Goal: Task Accomplishment & Management: Manage account settings

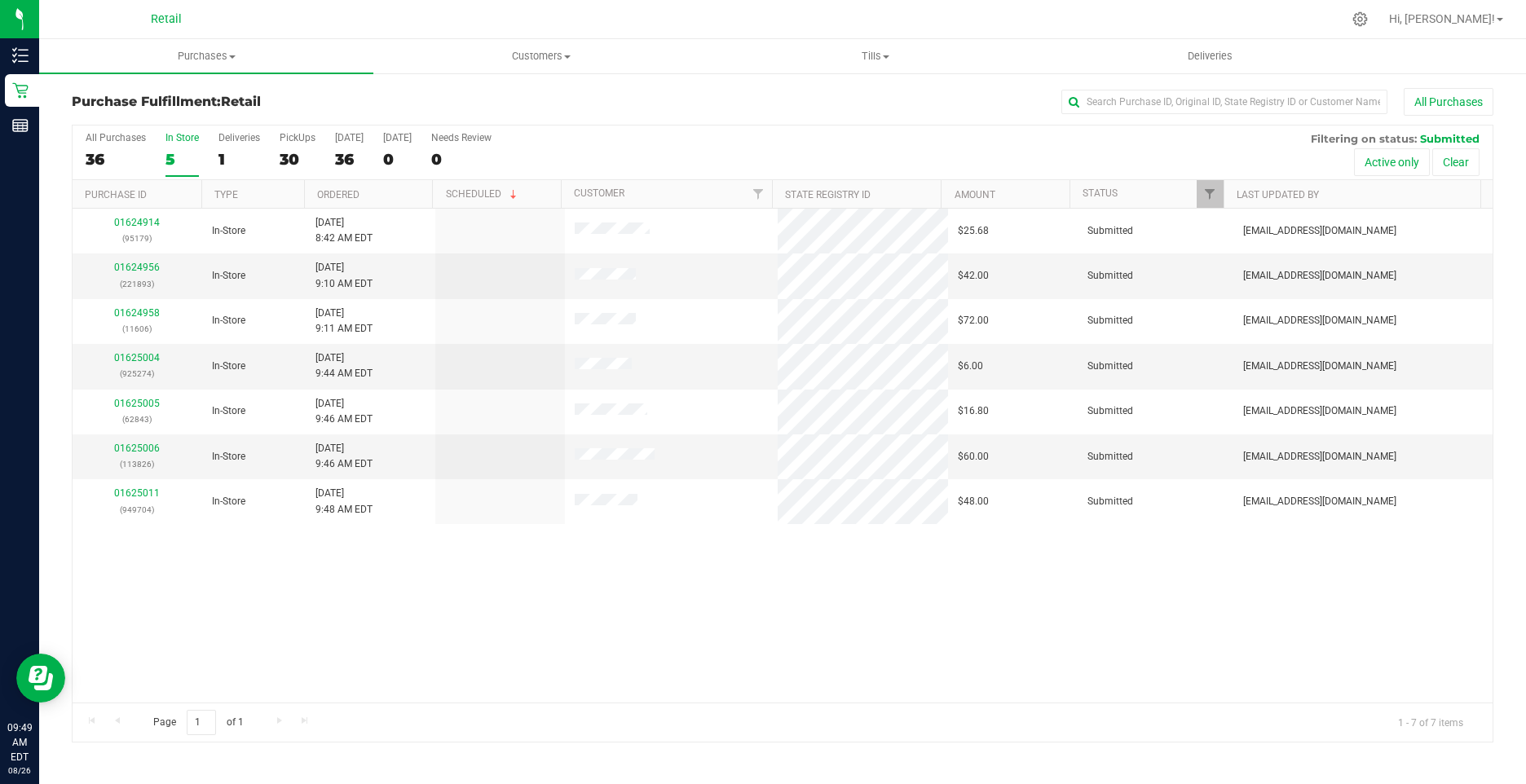
click at [173, 150] on div "5" at bounding box center [182, 160] width 33 height 18
click at [0, 0] on input "In Store 5" at bounding box center [0, 0] width 0 height 0
click at [143, 265] on link "01624956" at bounding box center [137, 267] width 45 height 11
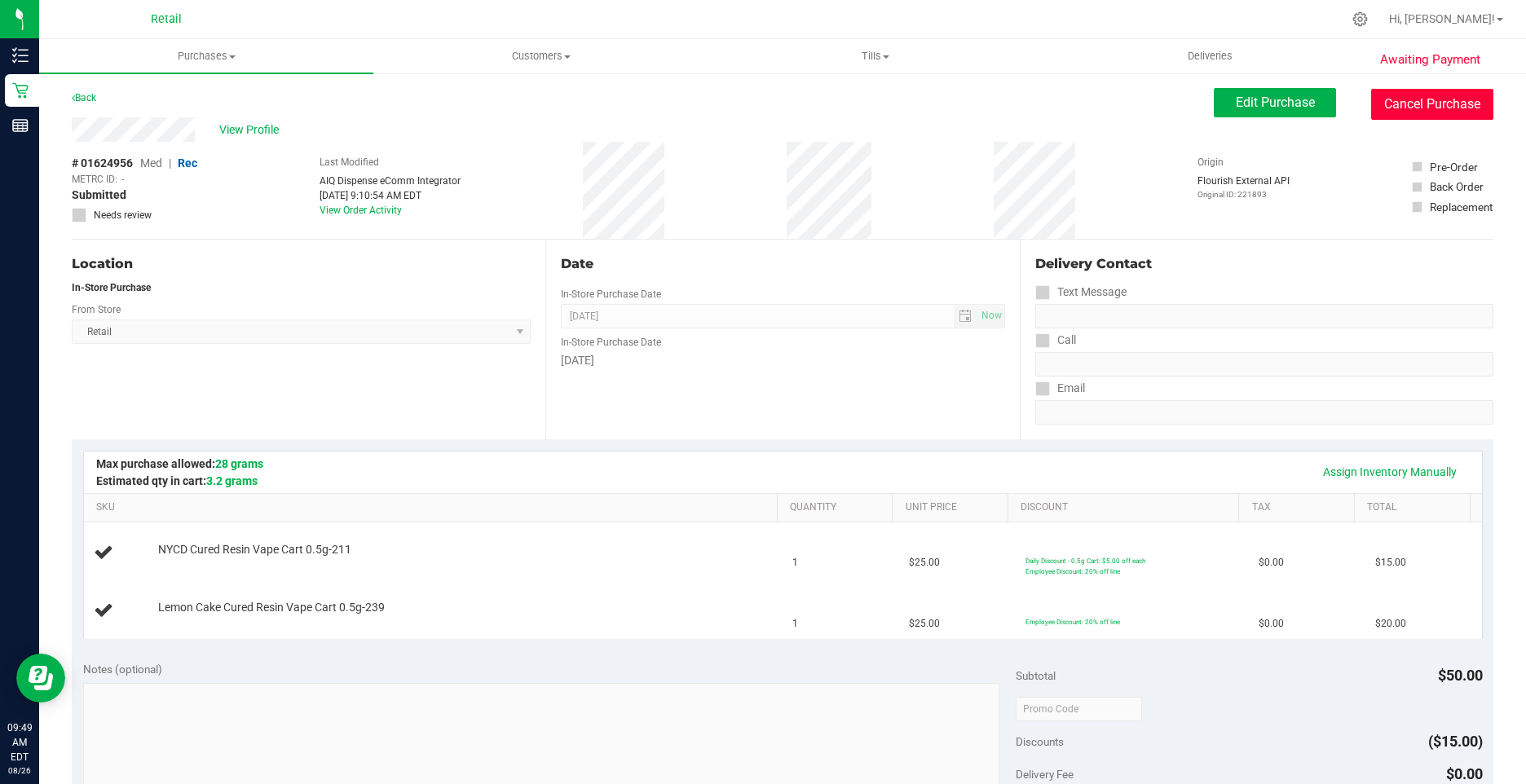
click at [1445, 116] on button "Cancel Purchase" at bounding box center [1432, 104] width 122 height 31
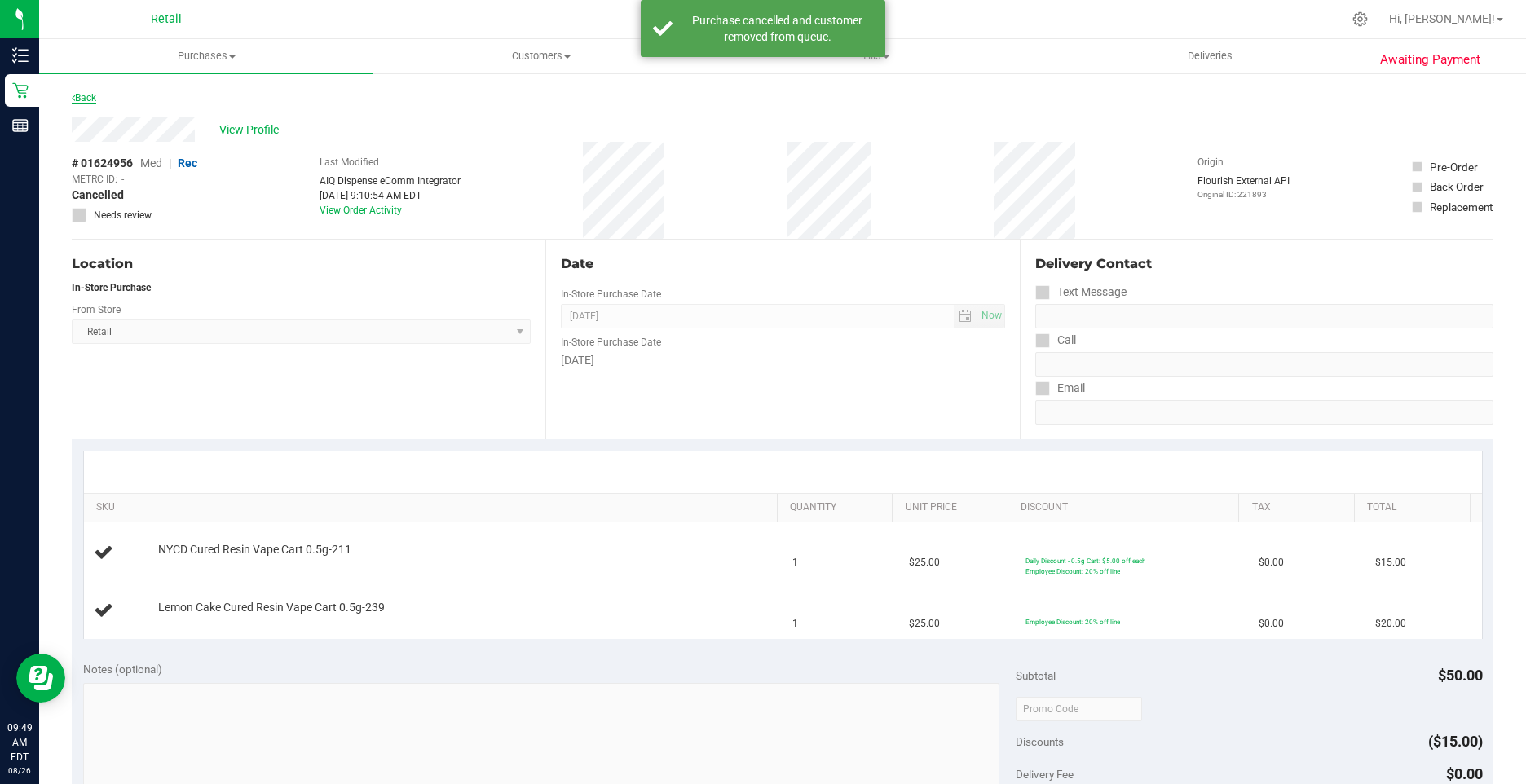
click at [77, 97] on link "Back" at bounding box center [84, 98] width 24 height 11
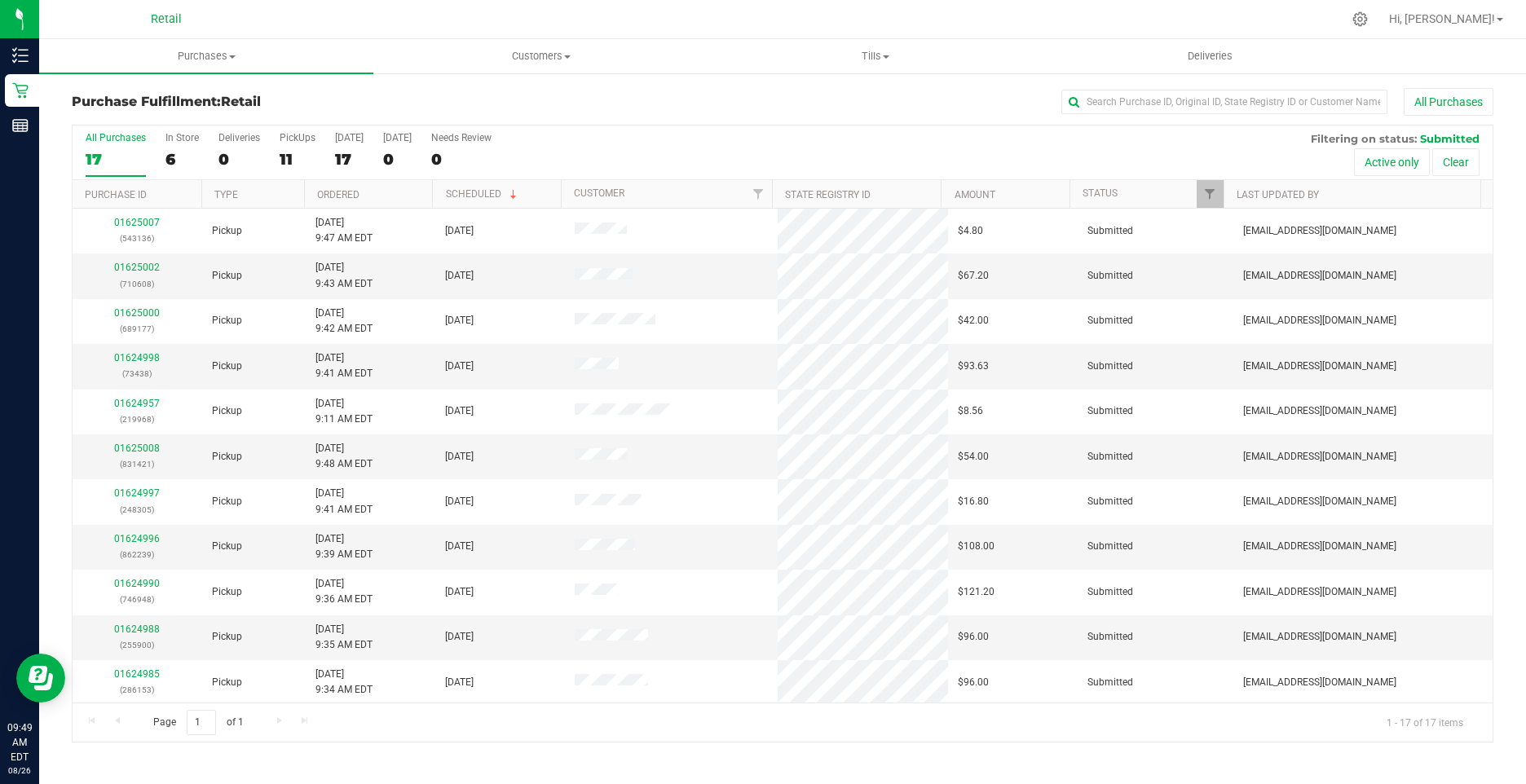
click at [162, 160] on div "All Purchases 17 In Store 6 Deliveries 0 PickUps 11 [DATE] 17 [DATE] 0 Needs Re…" at bounding box center [782, 152] width 1420 height 54
click at [169, 160] on div "6" at bounding box center [182, 160] width 33 height 18
click at [0, 0] on input "In Store 6" at bounding box center [0, 0] width 0 height 0
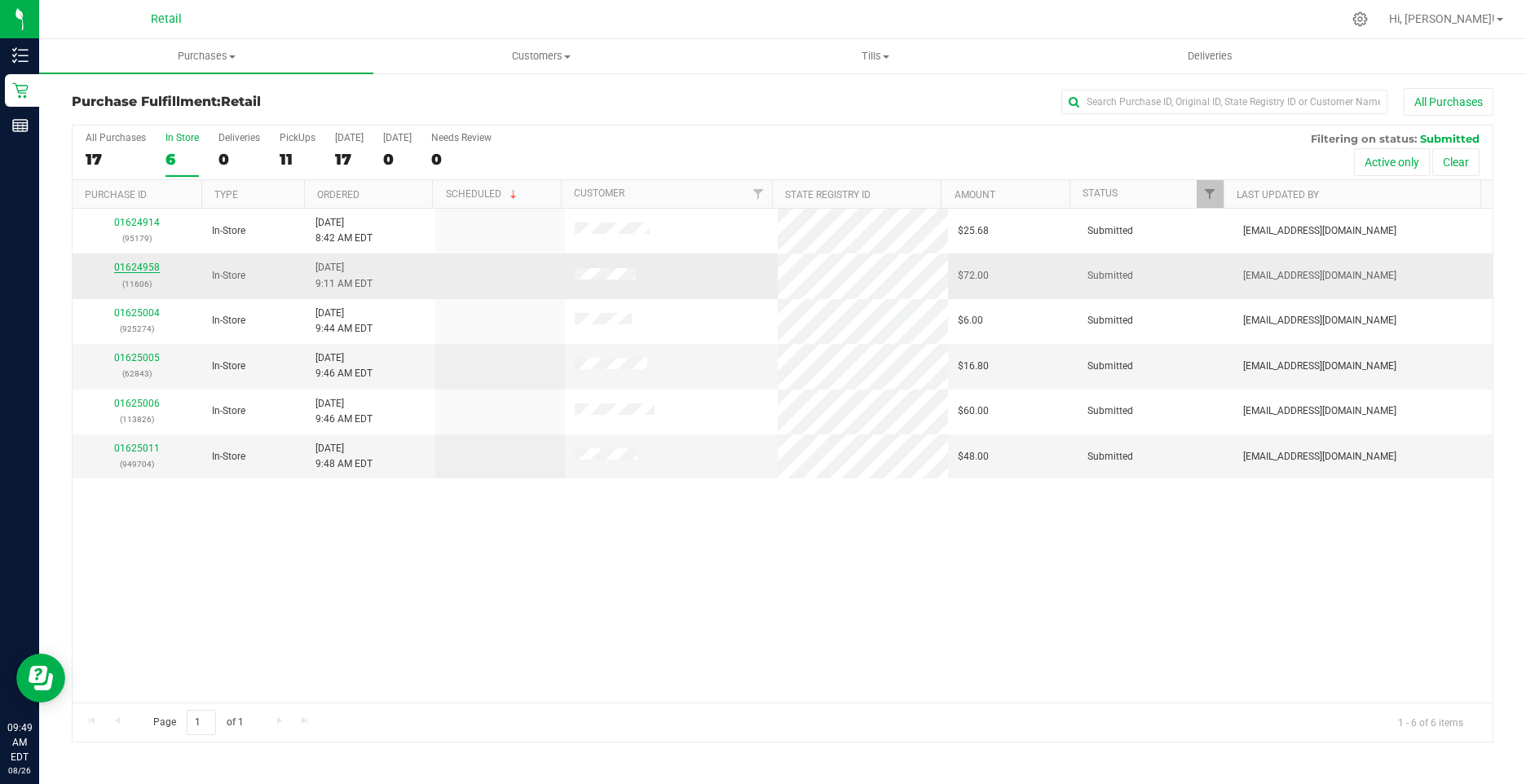
click at [145, 268] on link "01624958" at bounding box center [137, 267] width 45 height 11
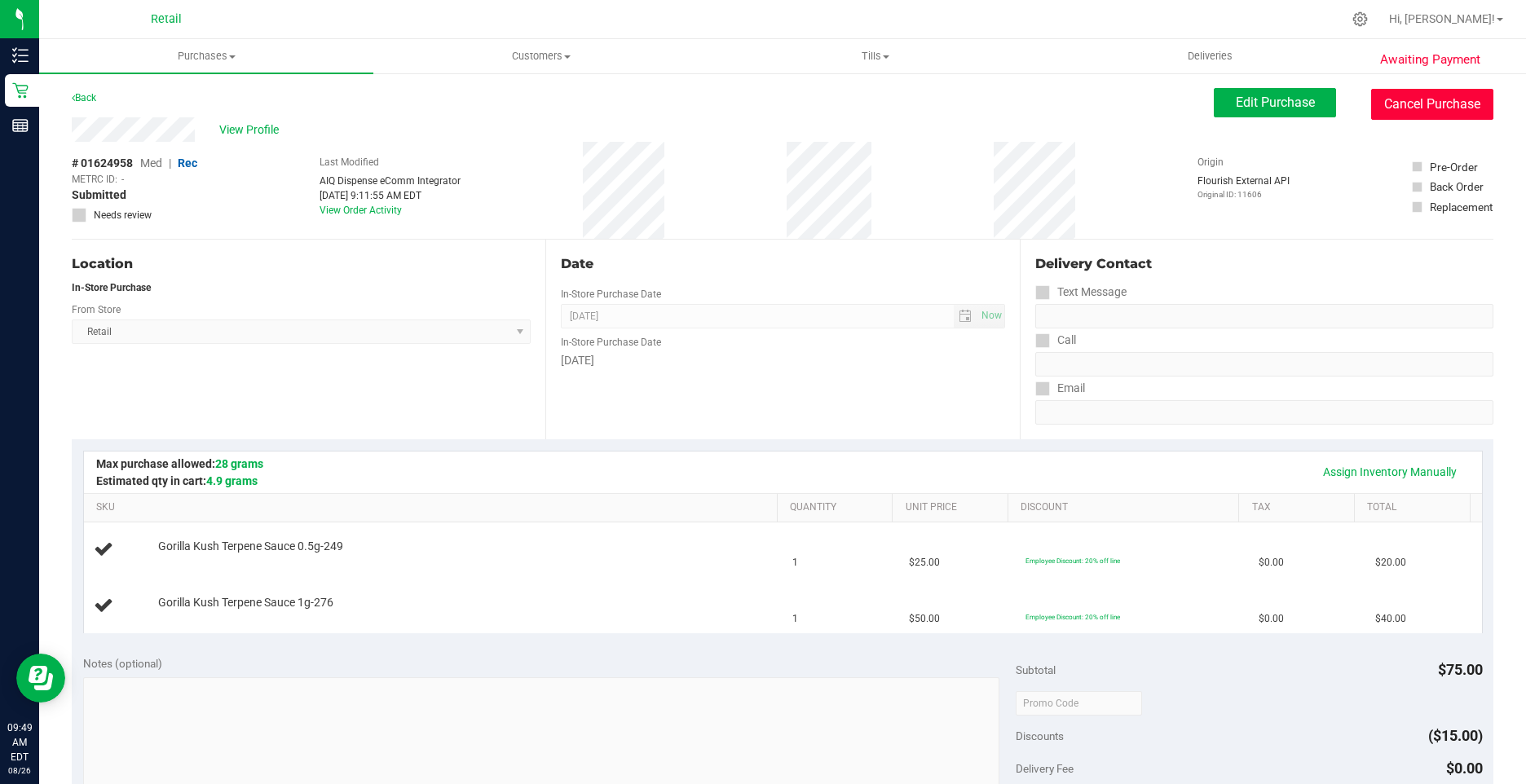
click at [1401, 96] on button "Cancel Purchase" at bounding box center [1432, 104] width 122 height 31
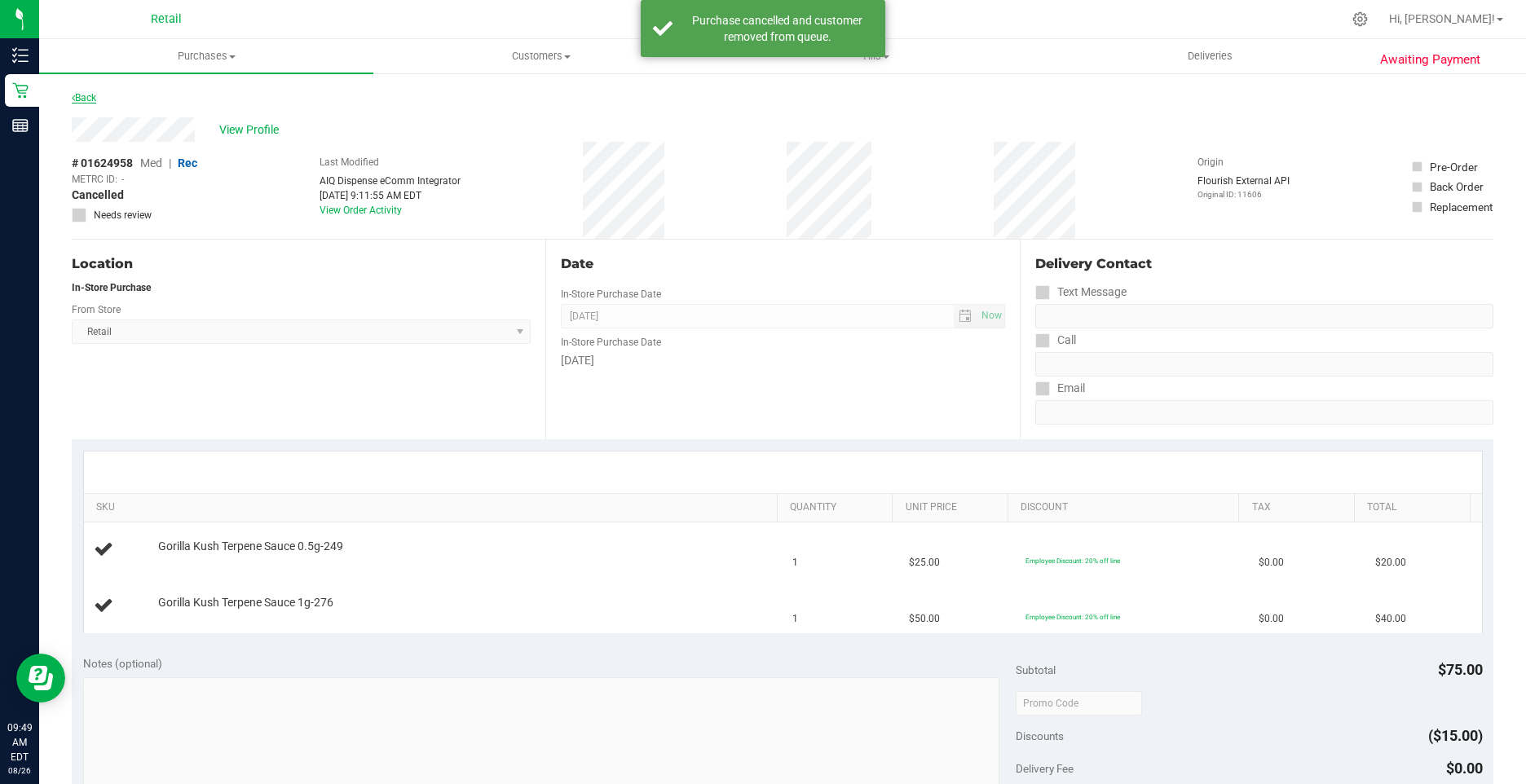
click at [93, 95] on link "Back" at bounding box center [84, 98] width 24 height 11
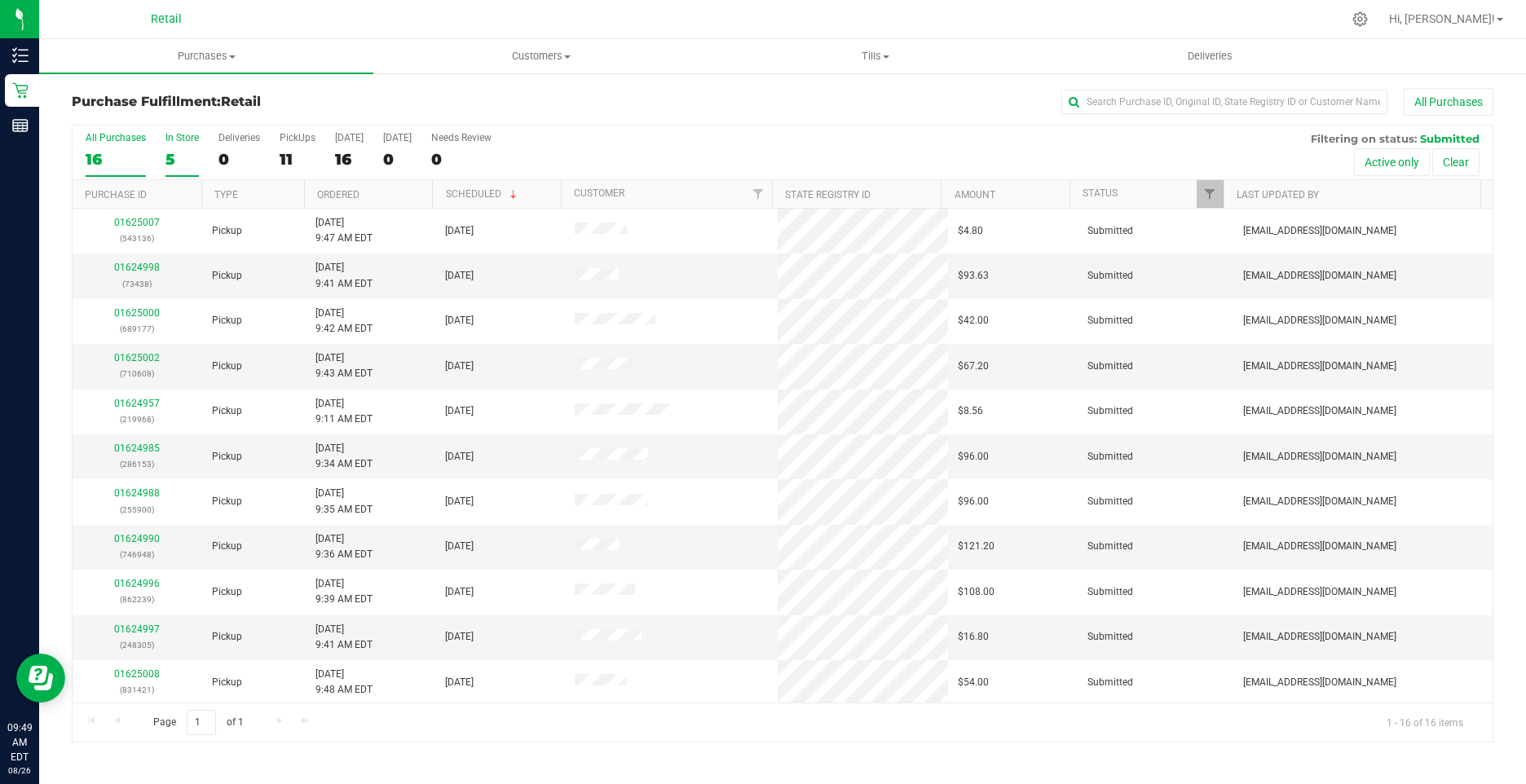
click at [169, 150] on div "5" at bounding box center [182, 160] width 33 height 18
click at [0, 0] on input "In Store 5" at bounding box center [0, 0] width 0 height 0
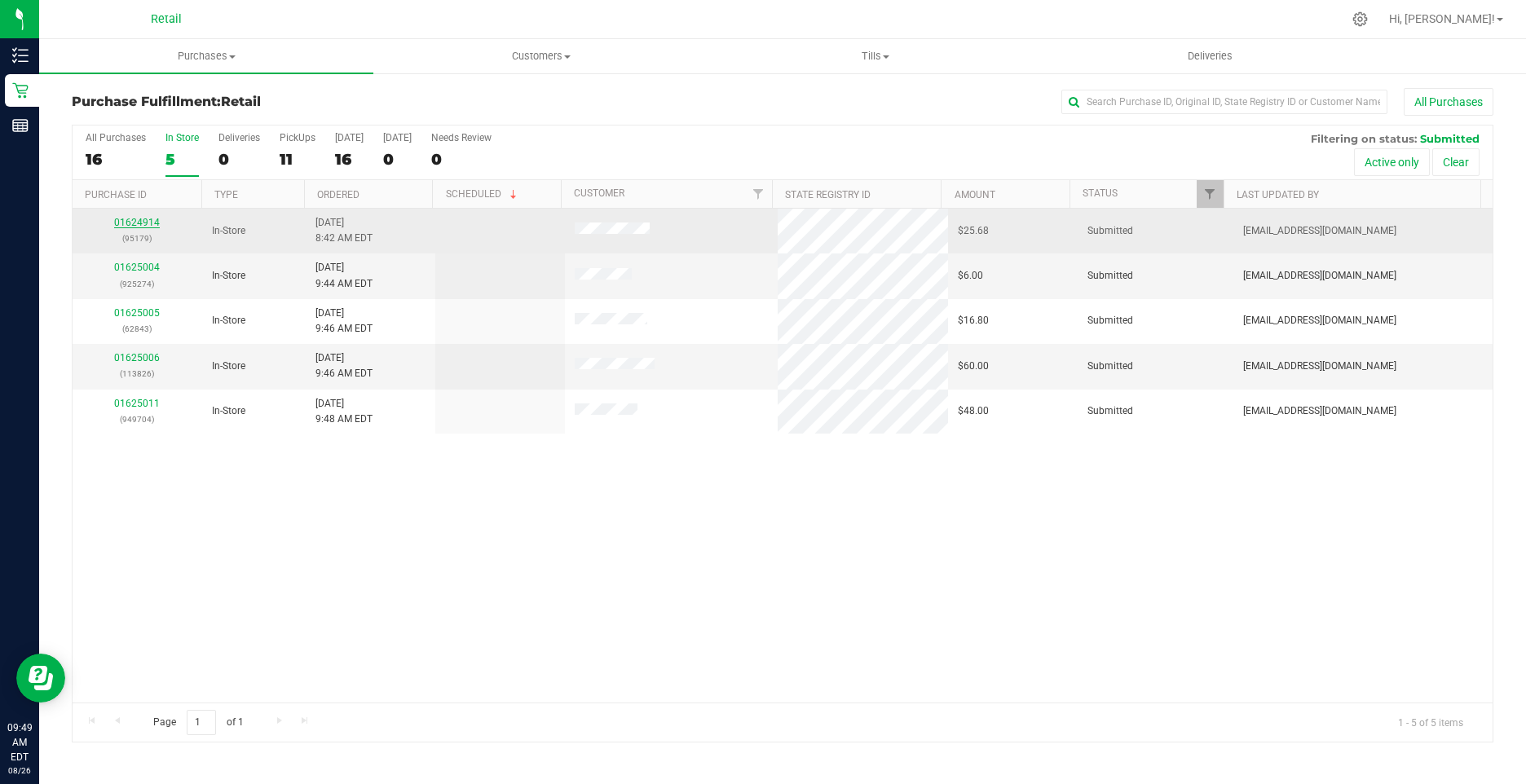
click at [141, 219] on link "01624914" at bounding box center [137, 222] width 45 height 11
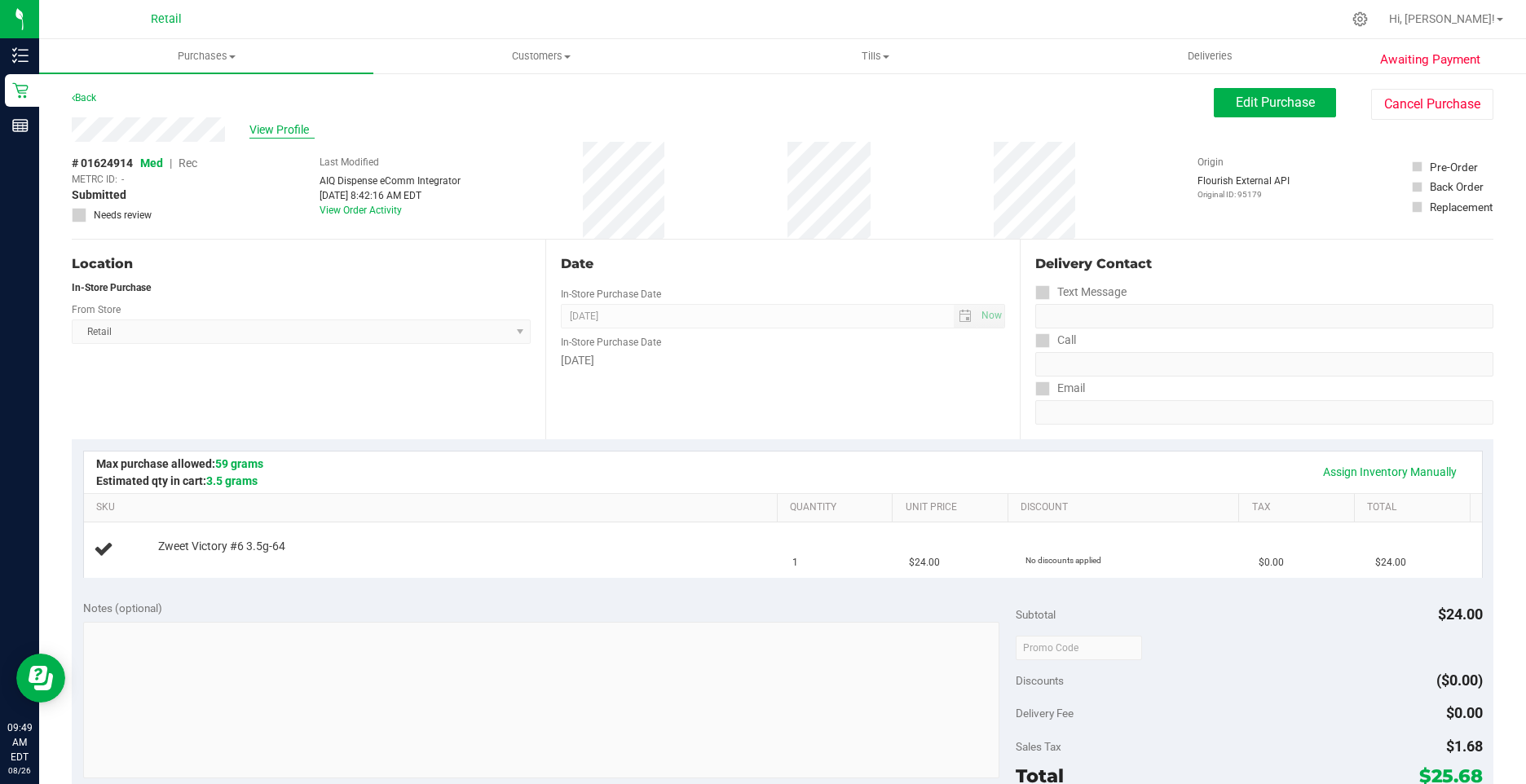
click at [283, 129] on span "View Profile" at bounding box center [281, 130] width 66 height 18
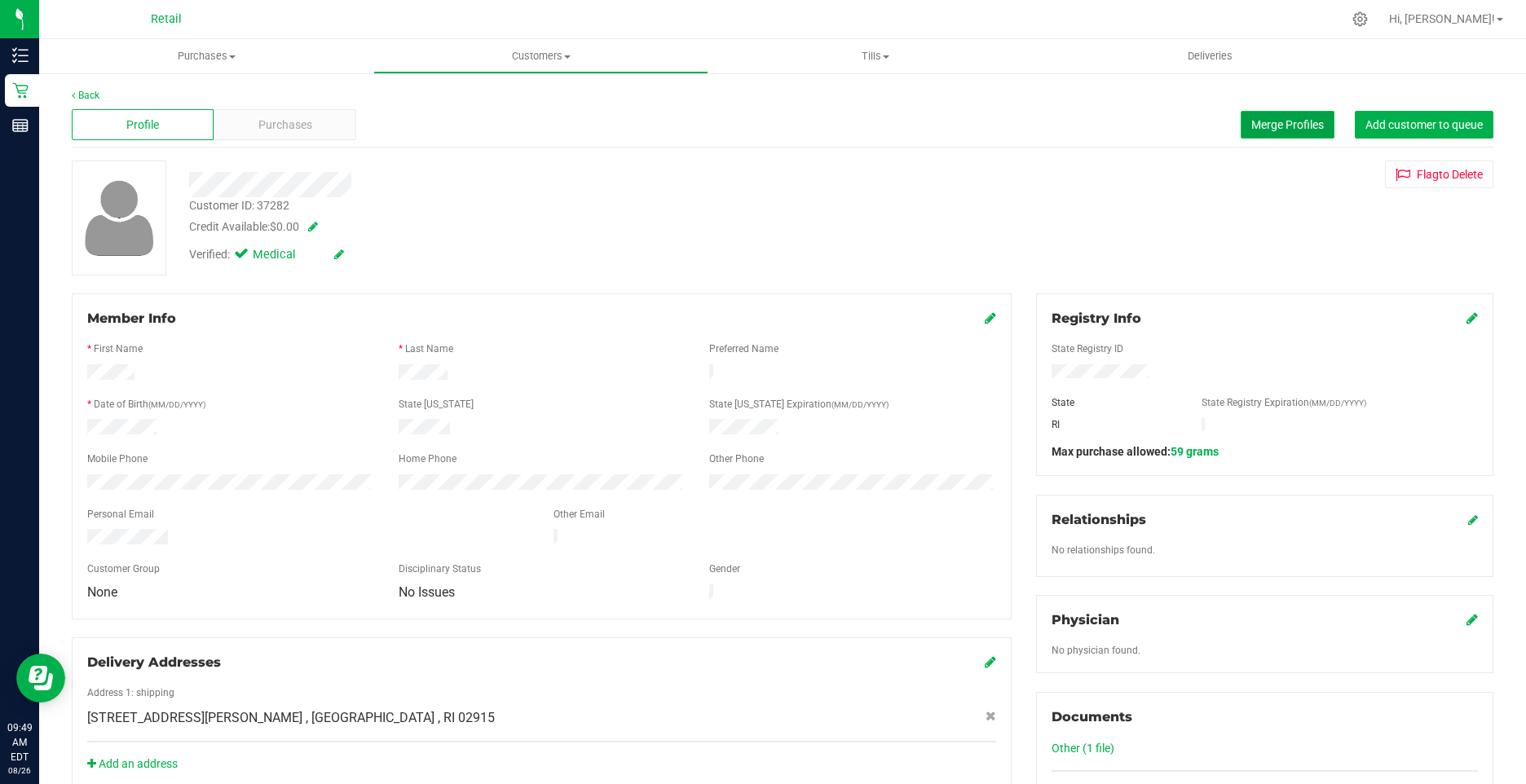
click at [1278, 122] on span "Merge Profiles" at bounding box center [1287, 125] width 73 height 13
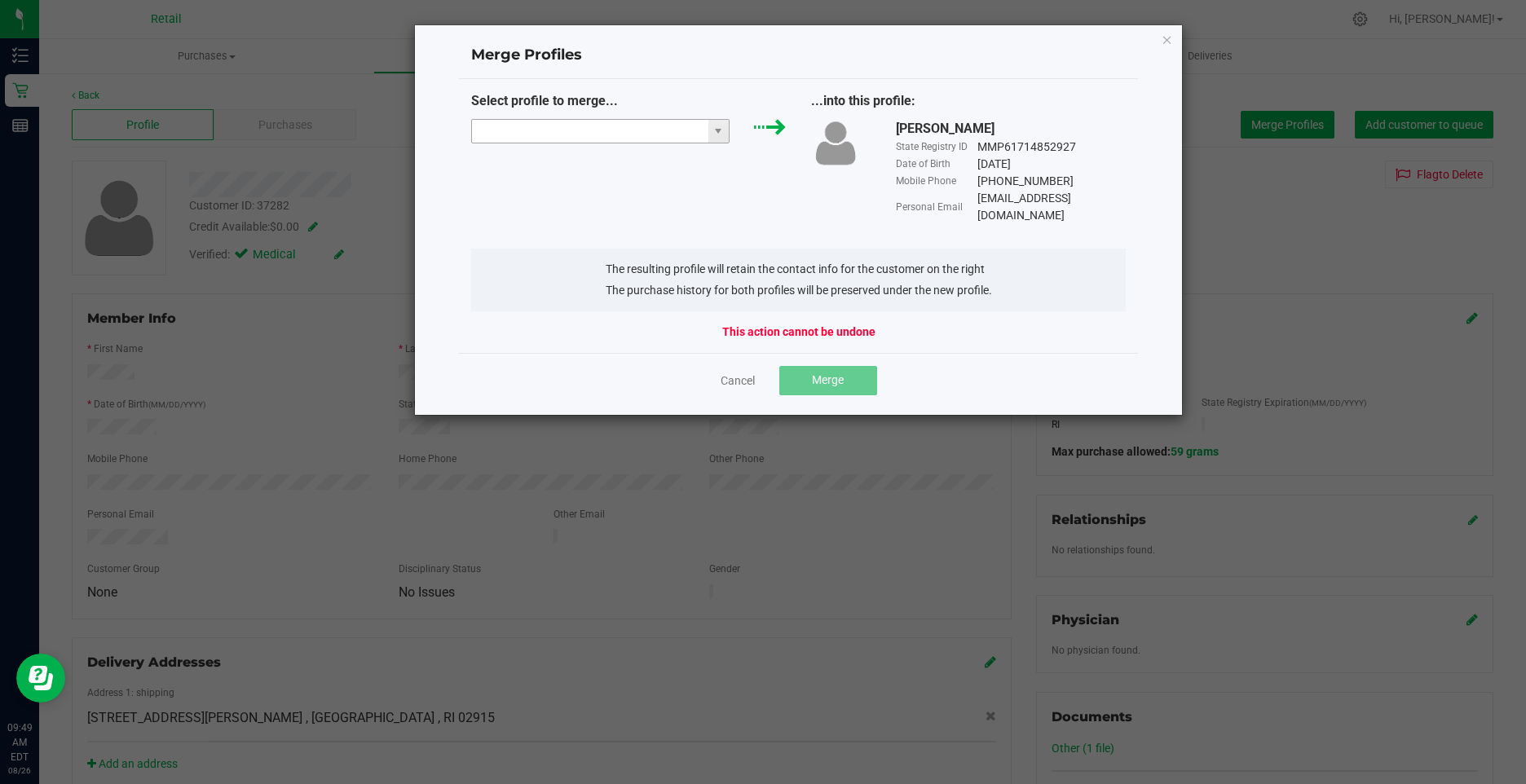
click at [569, 133] on input "NO DATA FOUND" at bounding box center [590, 131] width 236 height 23
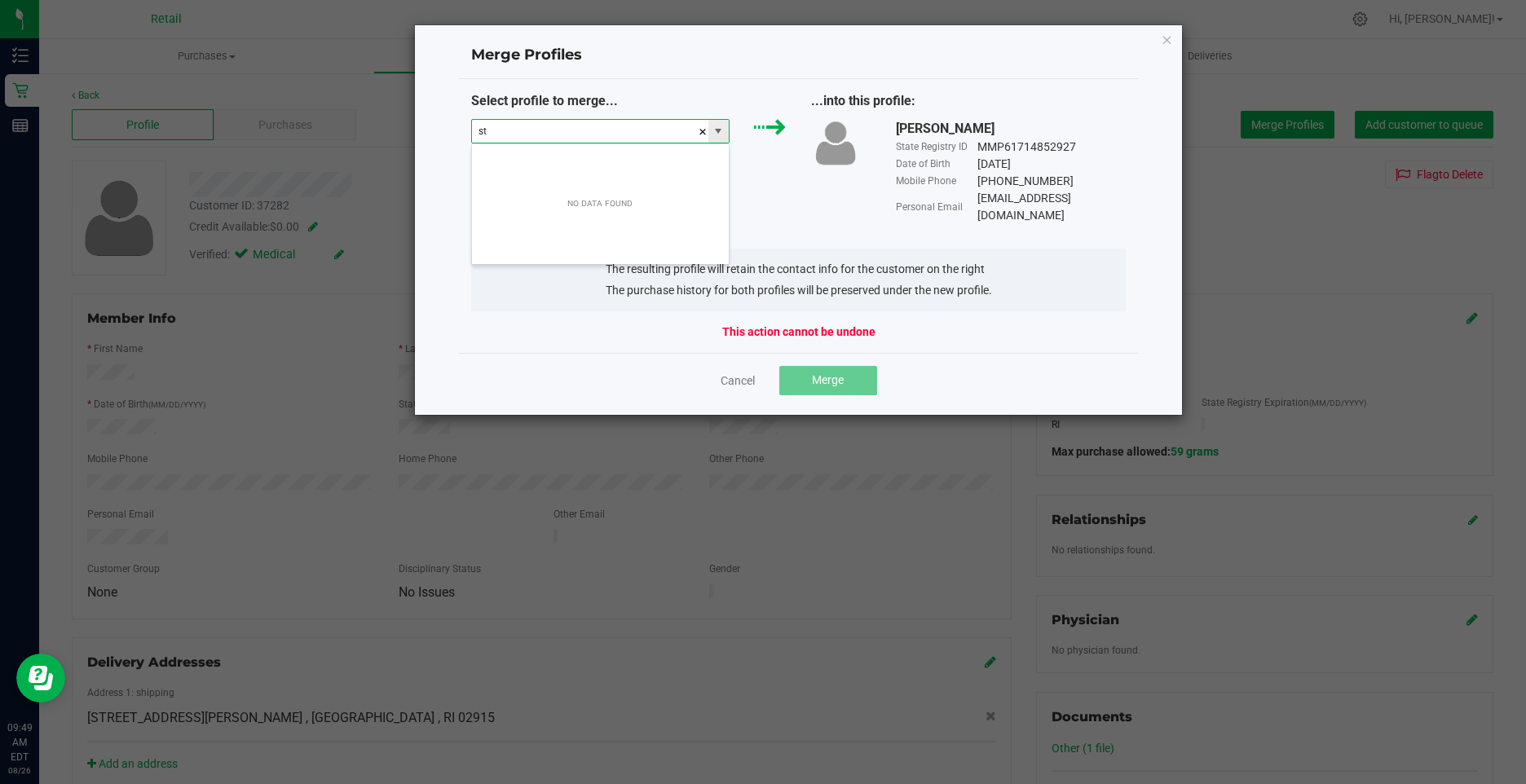
scroll to position [24, 259]
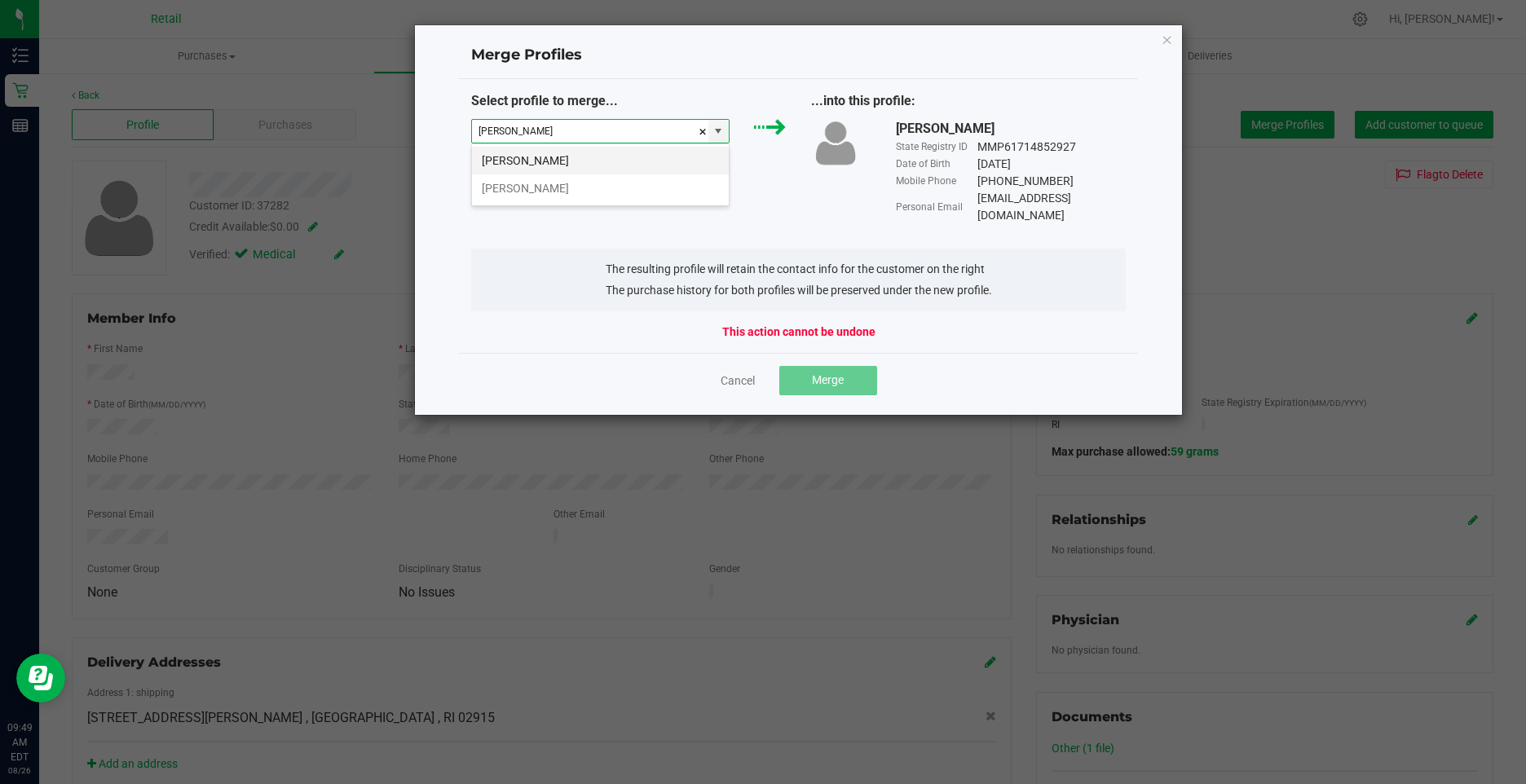
click at [576, 154] on li "[PERSON_NAME]" at bounding box center [600, 160] width 256 height 28
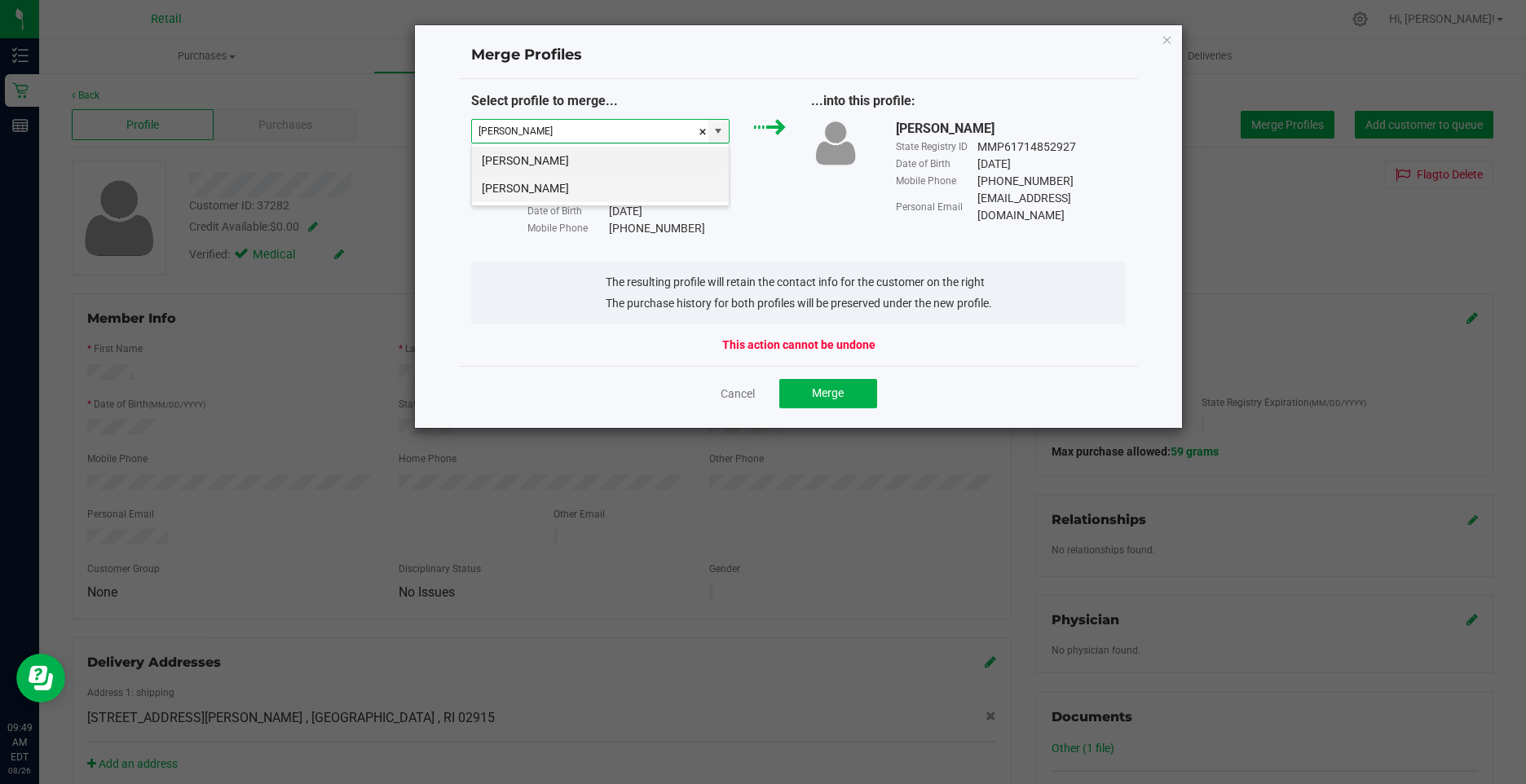
click at [546, 185] on li "[PERSON_NAME]" at bounding box center [600, 188] width 256 height 28
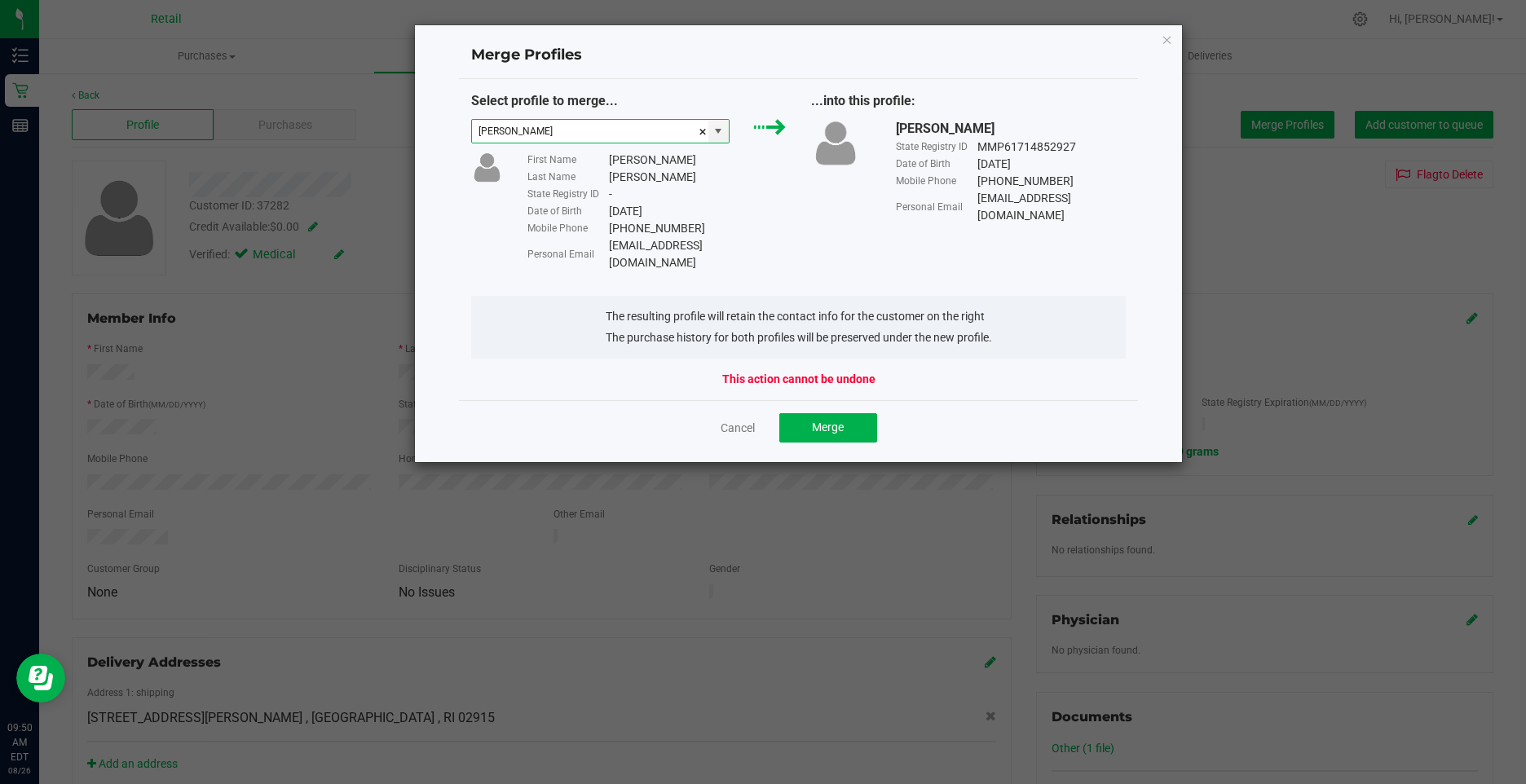
type input "[PERSON_NAME]"
drag, startPoint x: 768, startPoint y: 248, endPoint x: 610, endPoint y: 250, distance: 158.0
click at [610, 250] on div "Personal Email [EMAIL_ADDRESS][DOMAIN_NAME]" at bounding box center [657, 254] width 258 height 34
copy div "[EMAIL_ADDRESS][DOMAIN_NAME]"
click at [831, 421] on span "Merge" at bounding box center [828, 427] width 31 height 13
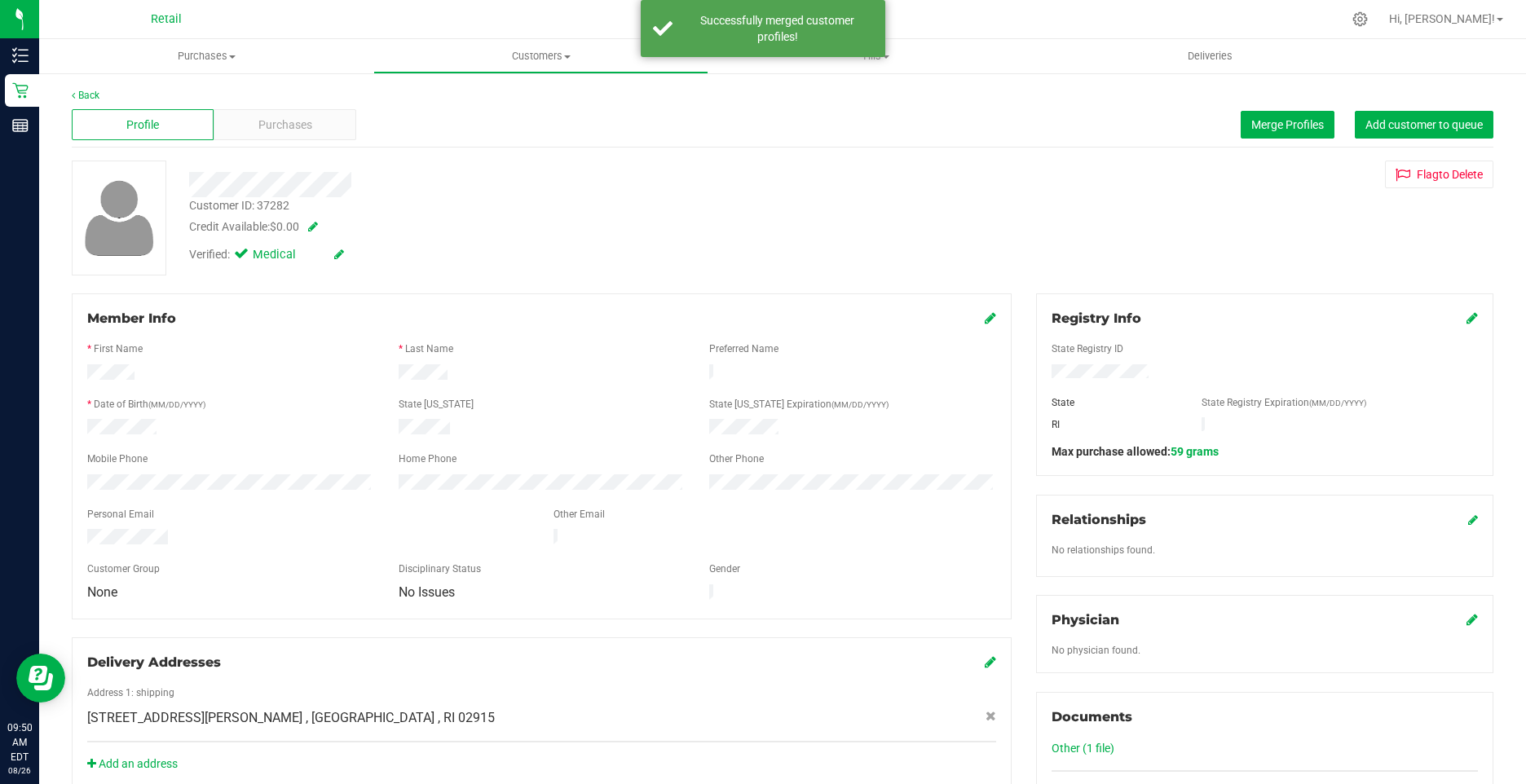
click at [984, 313] on icon at bounding box center [990, 317] width 11 height 13
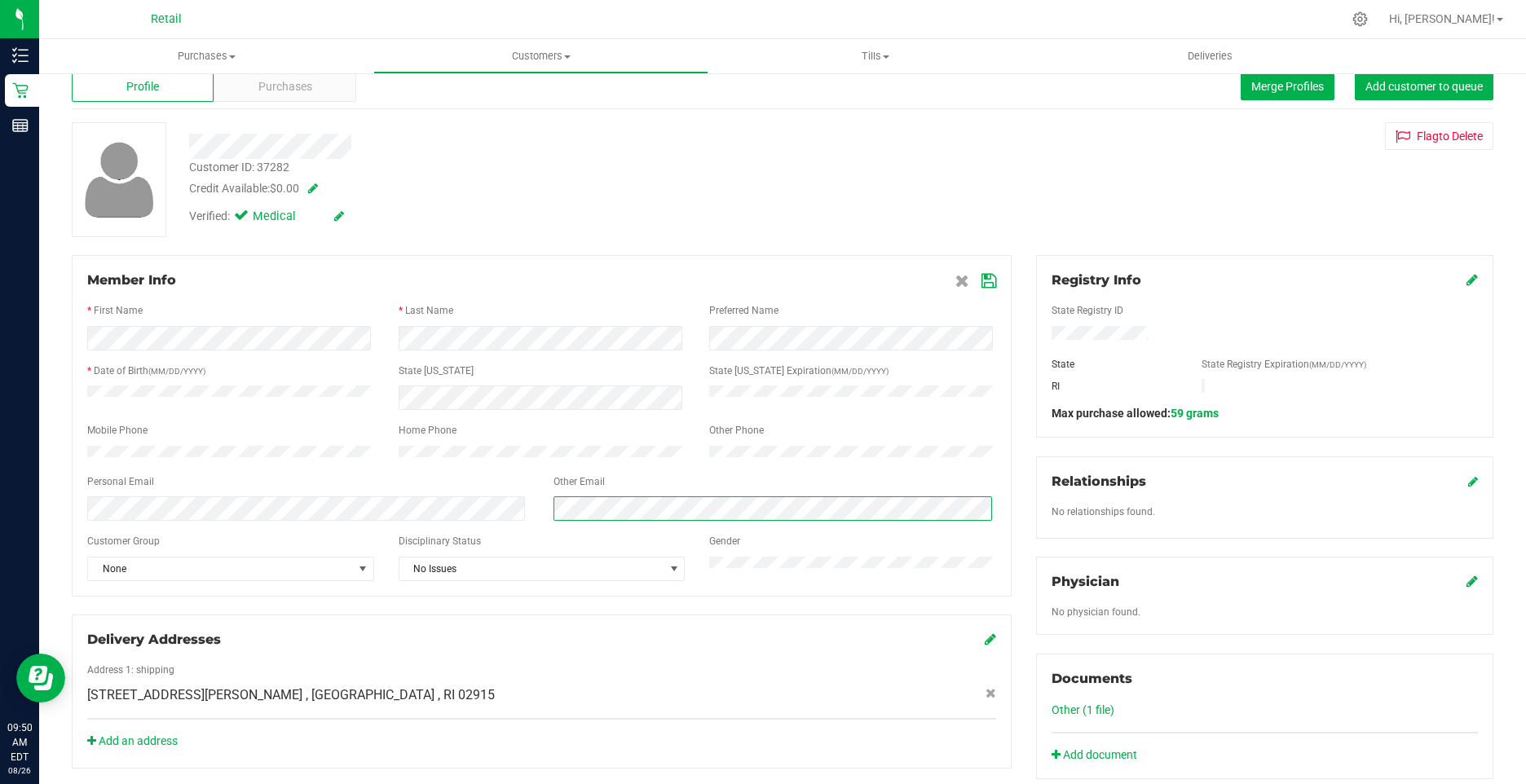
scroll to position [0, 0]
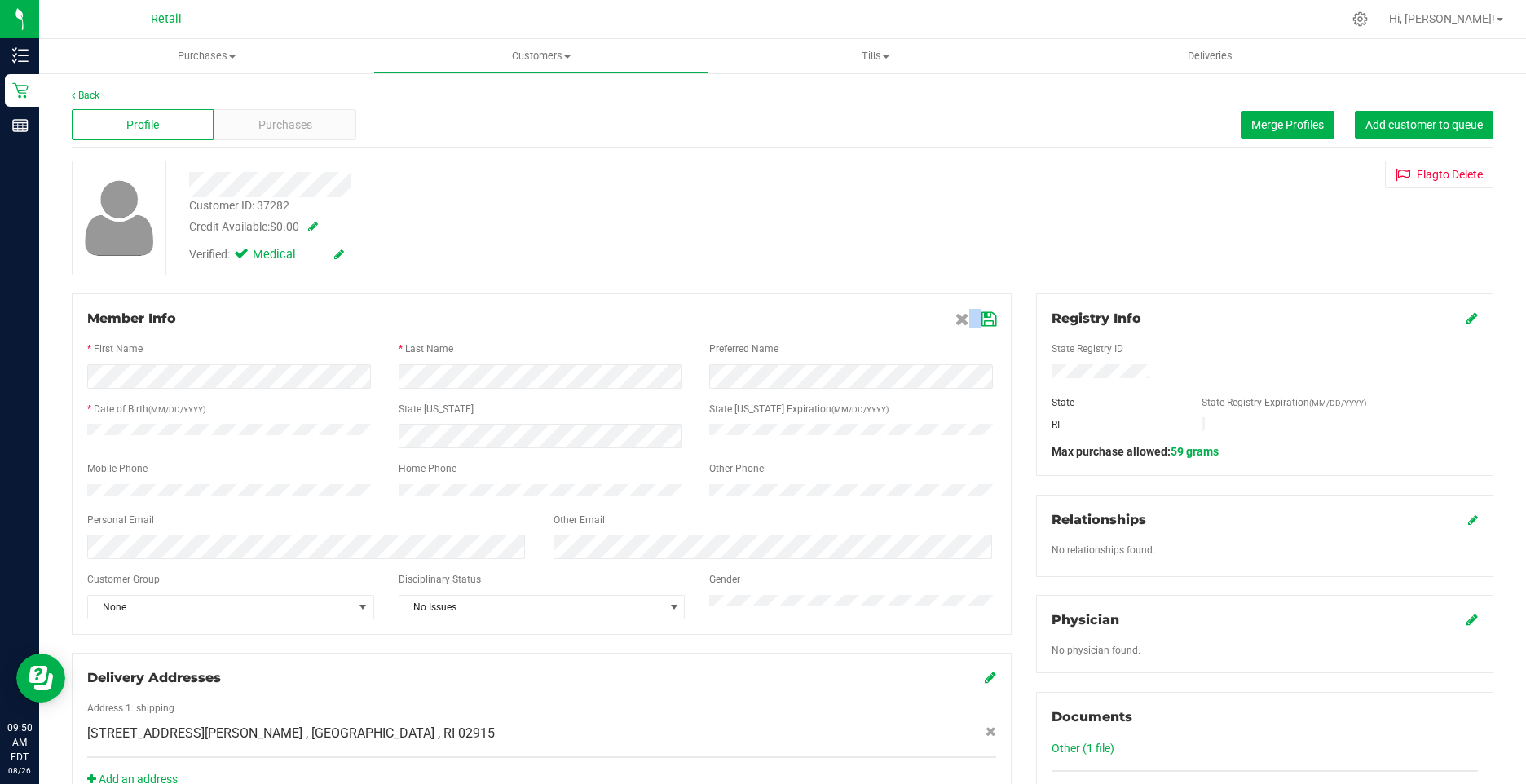
click at [987, 319] on div "Member Info * First Name * Last Name Preferred Name * Date of Birth (MM/DD/YYYY…" at bounding box center [542, 464] width 939 height 341
click at [982, 319] on icon at bounding box center [989, 319] width 15 height 13
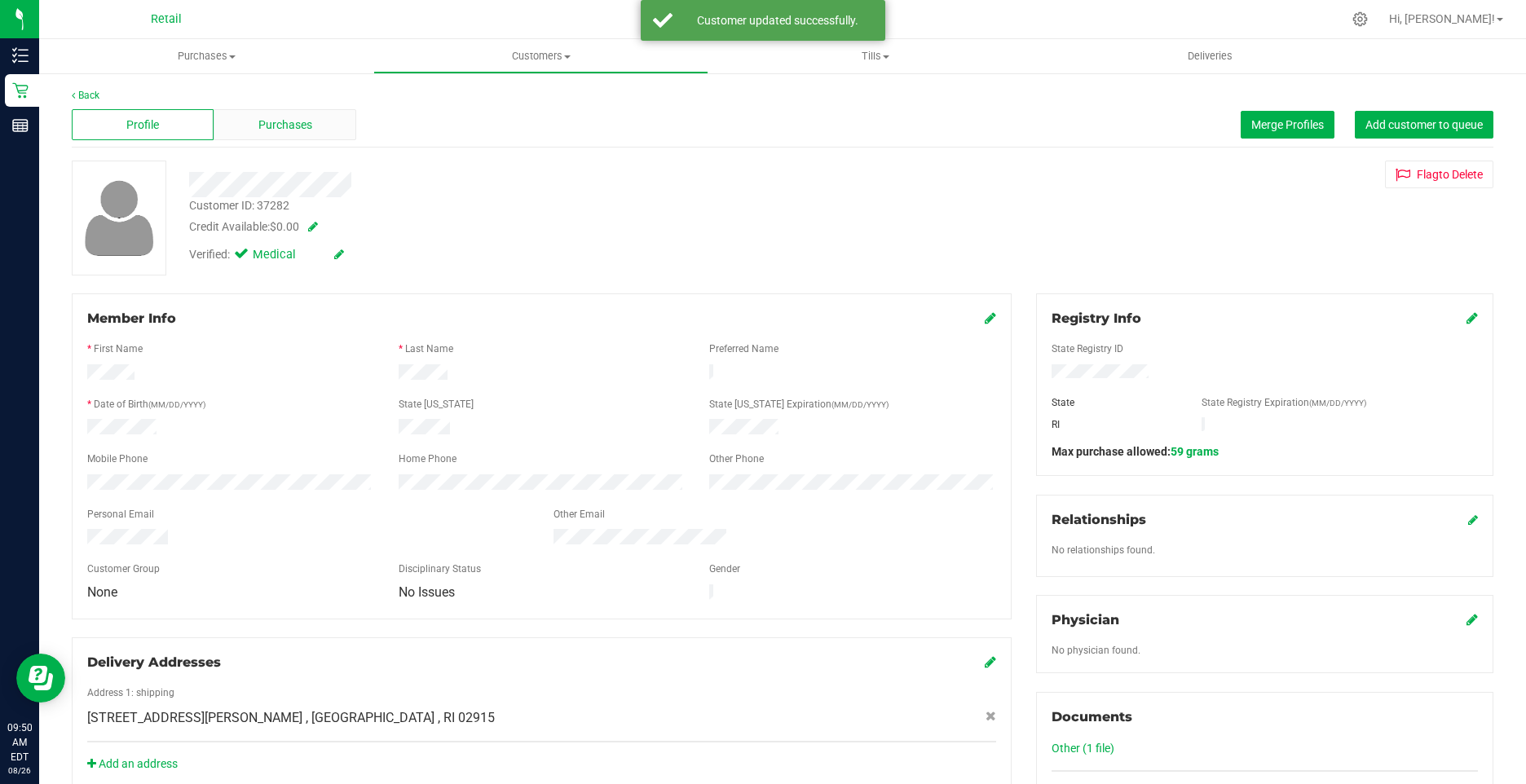
click at [267, 112] on div "Purchases" at bounding box center [284, 125] width 142 height 31
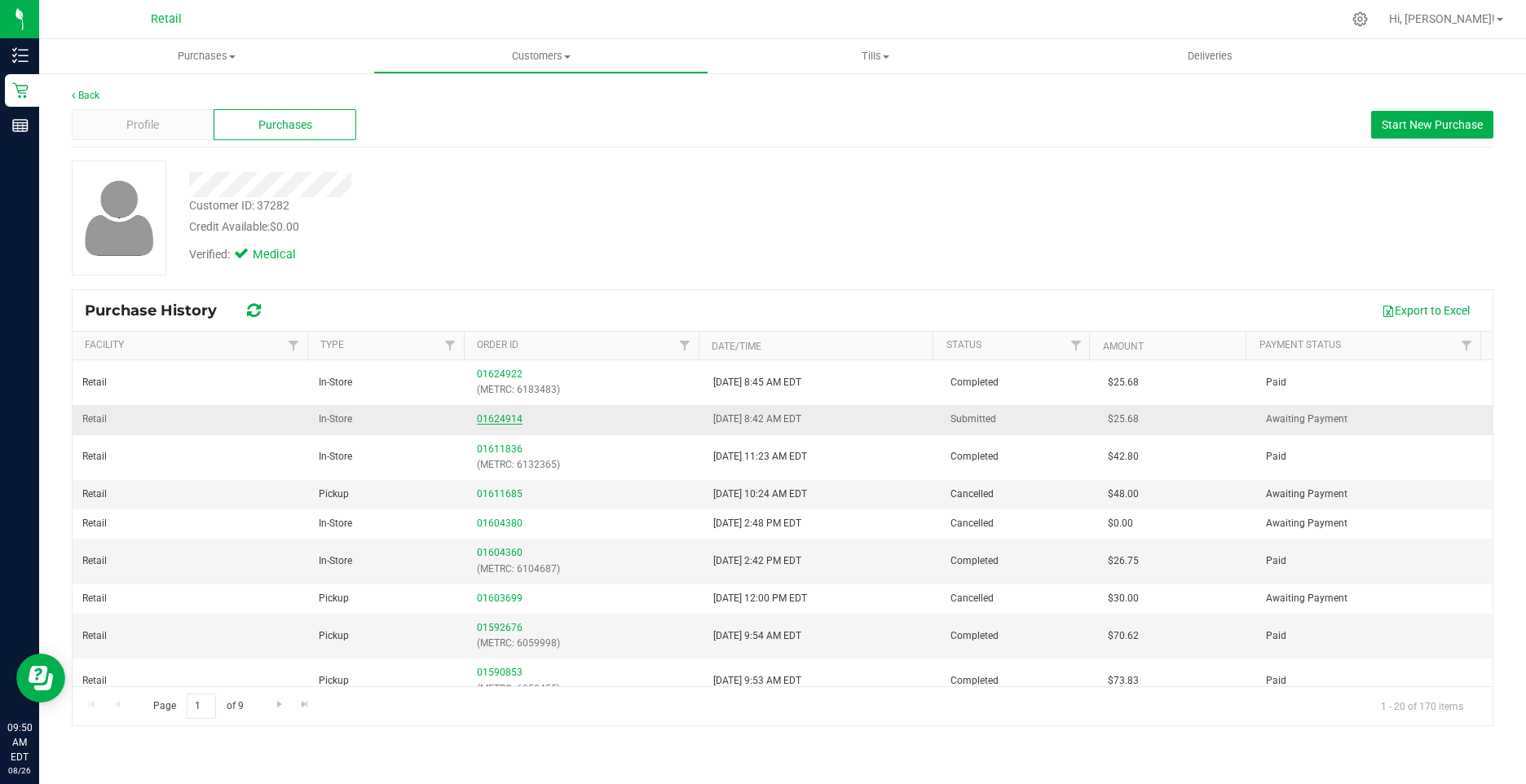
click at [507, 415] on link "01624914" at bounding box center [499, 419] width 45 height 11
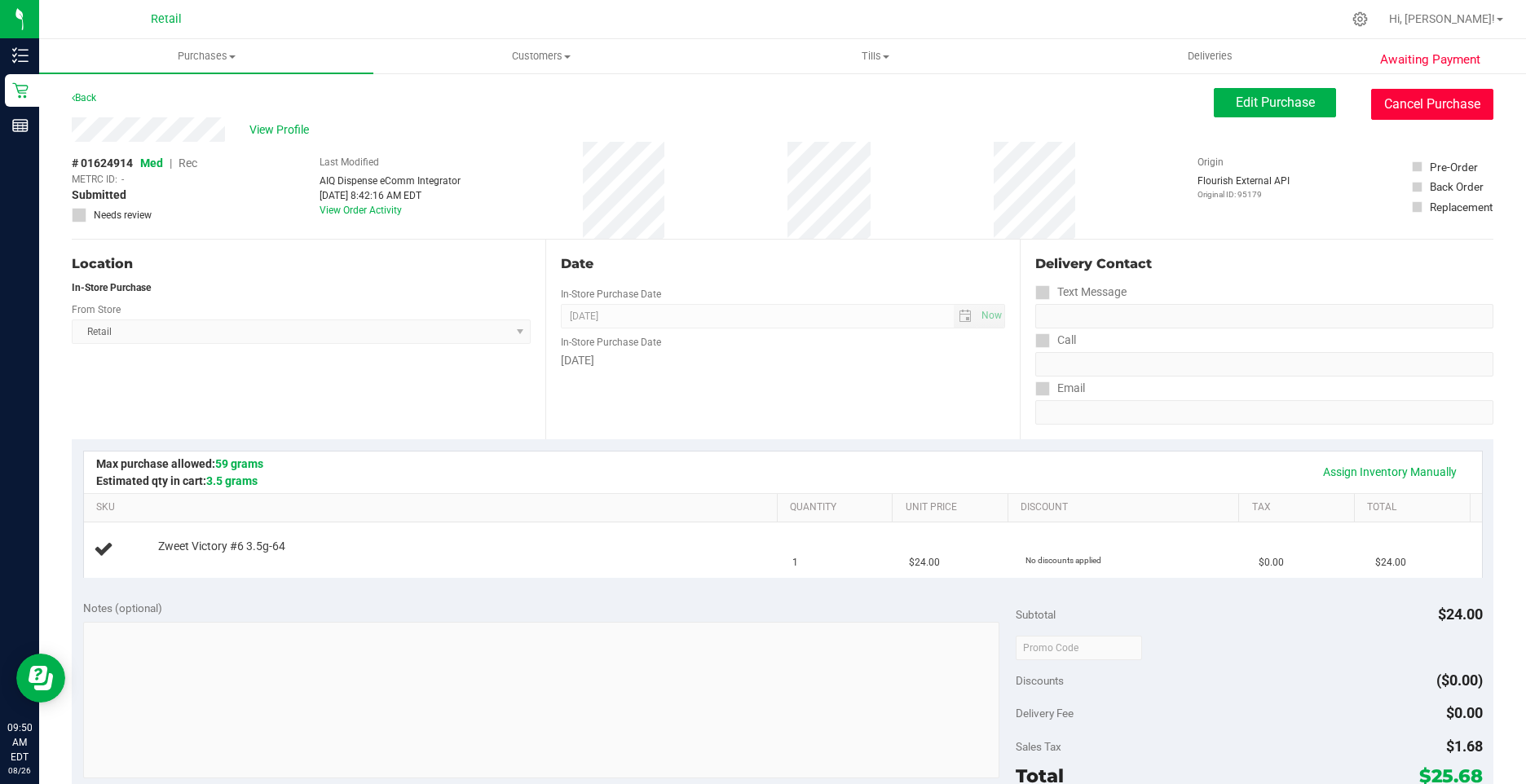
click at [1404, 104] on button "Cancel Purchase" at bounding box center [1432, 104] width 122 height 31
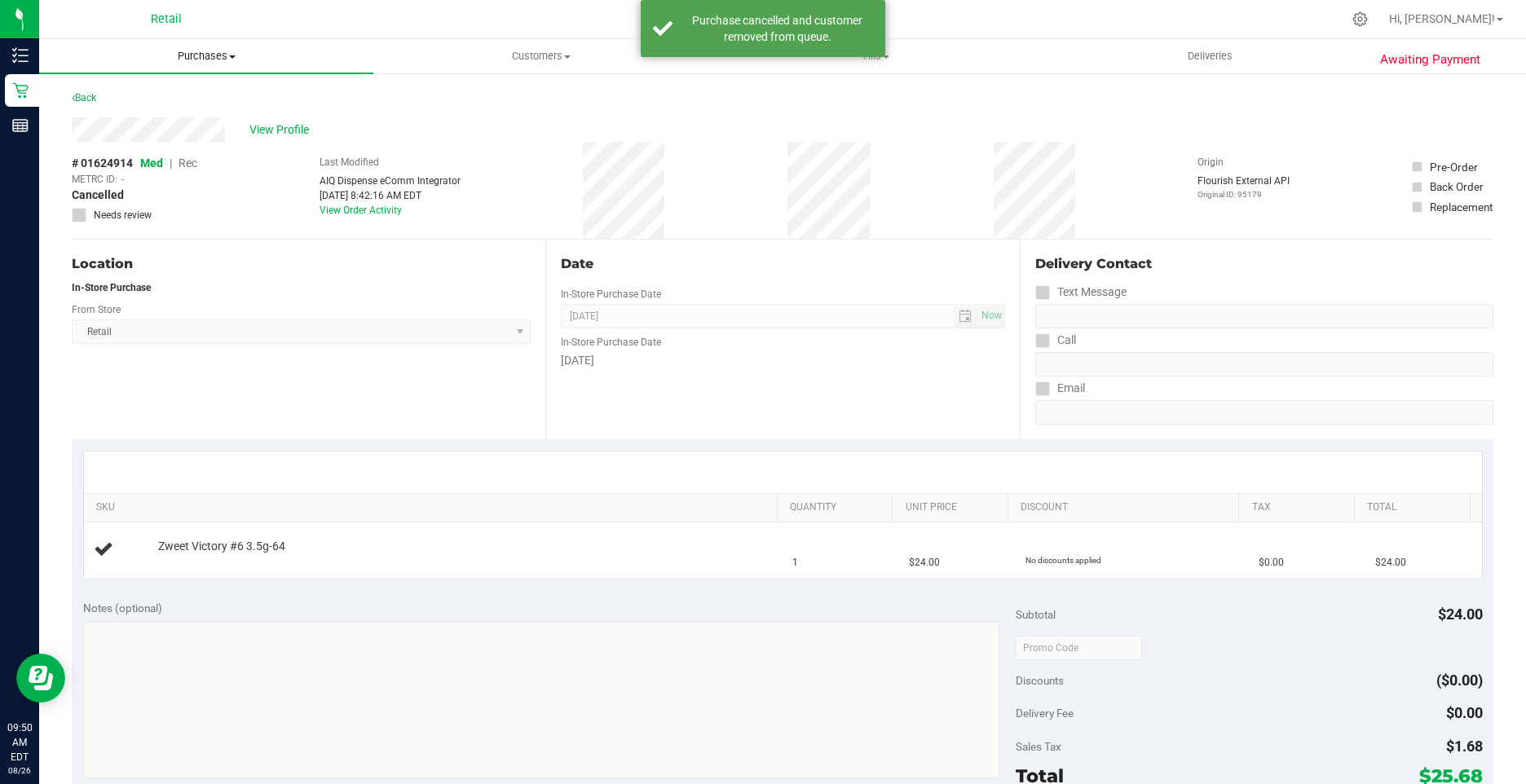
click at [199, 55] on span "Purchases" at bounding box center [206, 56] width 334 height 15
click at [137, 122] on span "Fulfillment" at bounding box center [89, 117] width 101 height 14
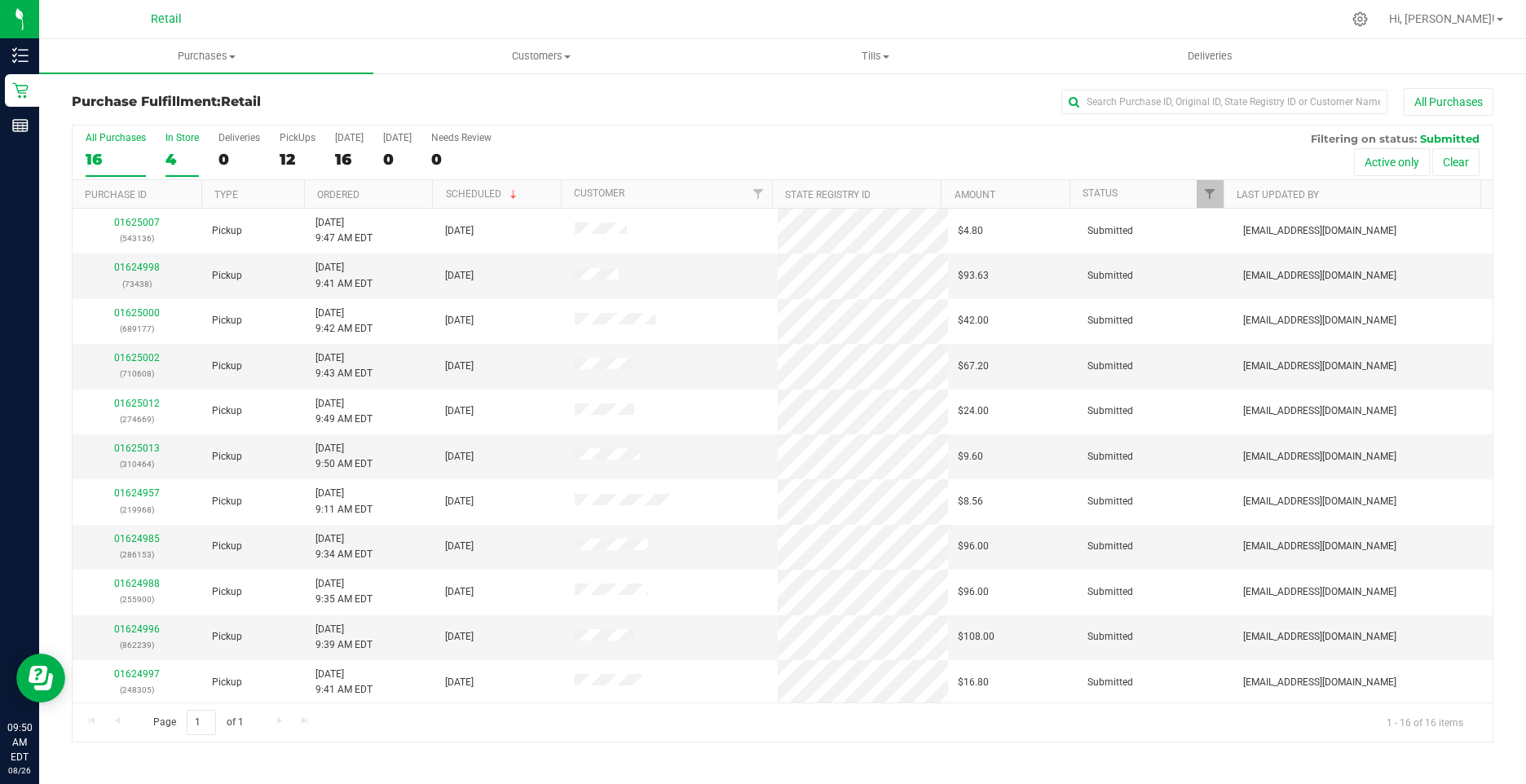
click at [172, 164] on div "4" at bounding box center [182, 160] width 33 height 18
click at [0, 0] on input "In Store 4" at bounding box center [0, 0] width 0 height 0
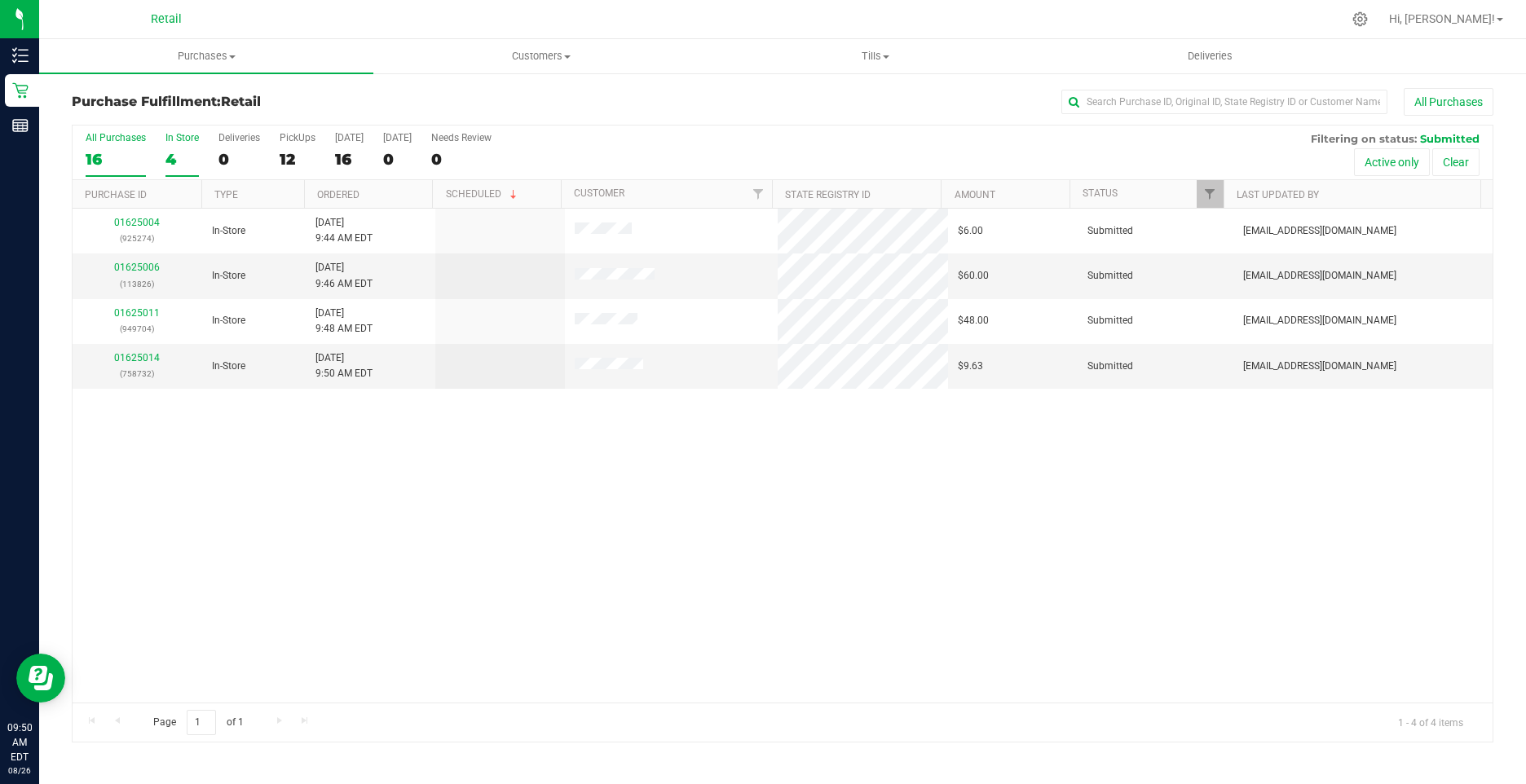
click at [94, 155] on div "16" at bounding box center [115, 160] width 60 height 18
click at [0, 0] on input "All Purchases 16" at bounding box center [0, 0] width 0 height 0
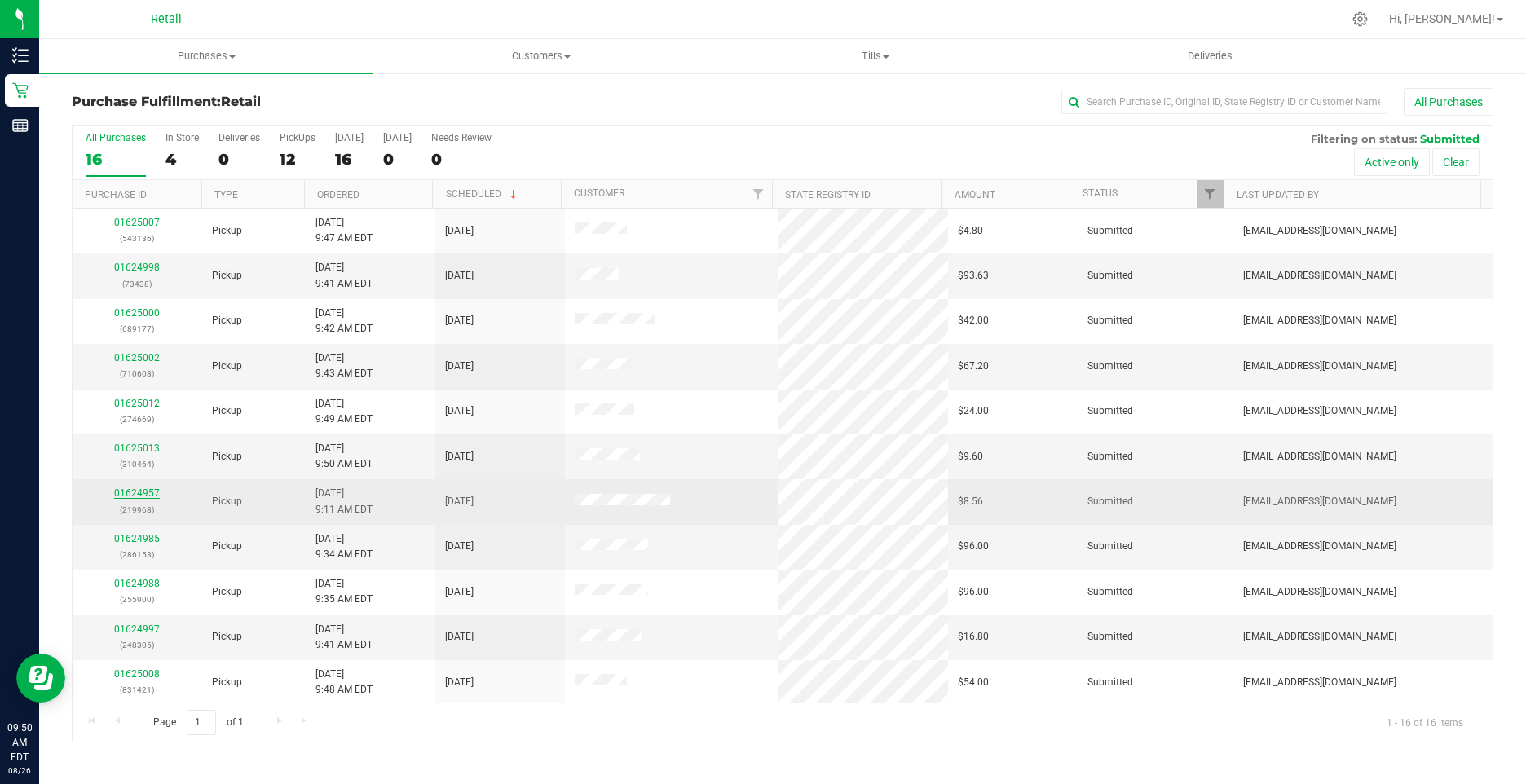
click at [146, 493] on link "01624957" at bounding box center [137, 493] width 45 height 11
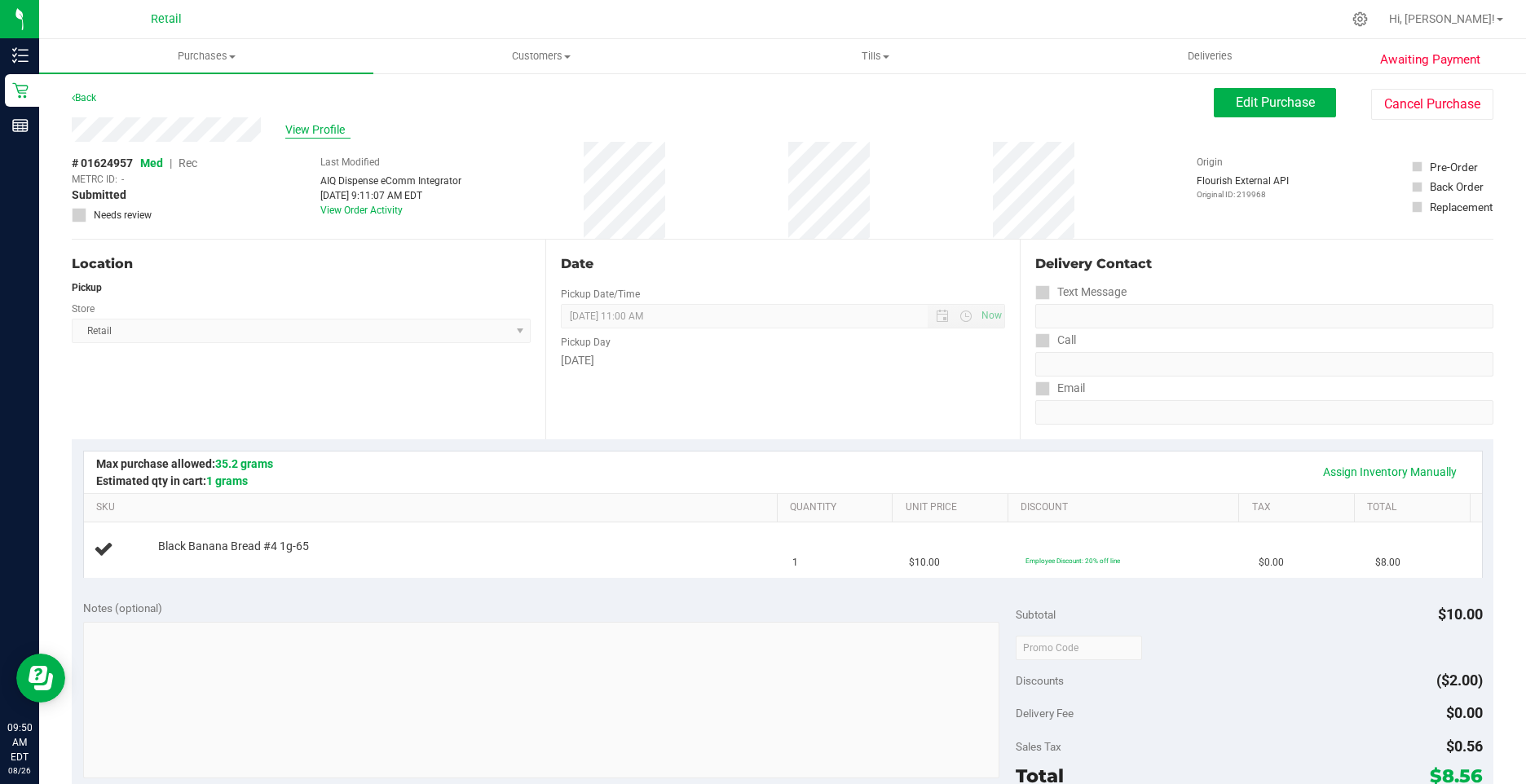
click at [313, 132] on span "View Profile" at bounding box center [317, 130] width 66 height 18
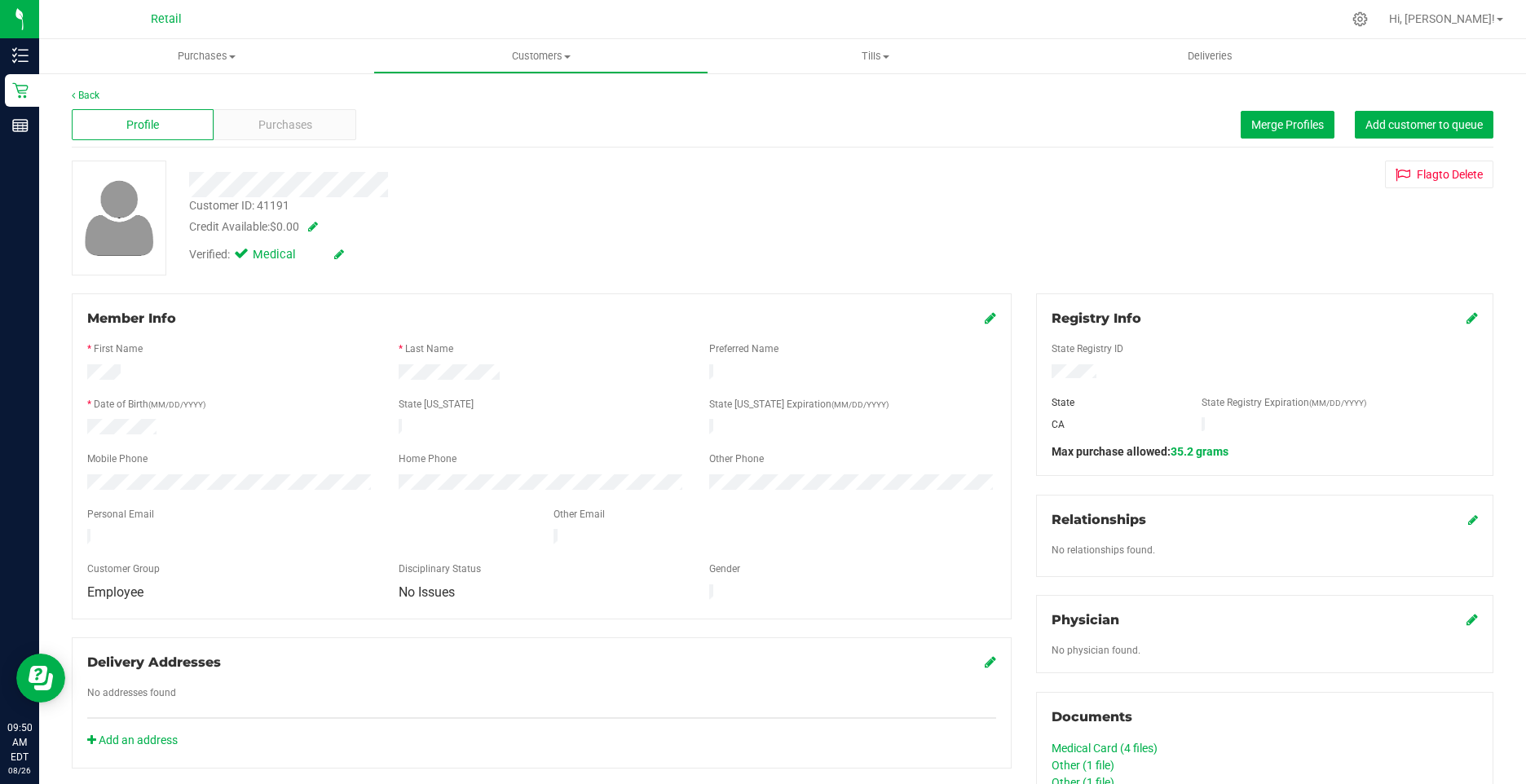
click at [984, 323] on icon at bounding box center [990, 317] width 11 height 13
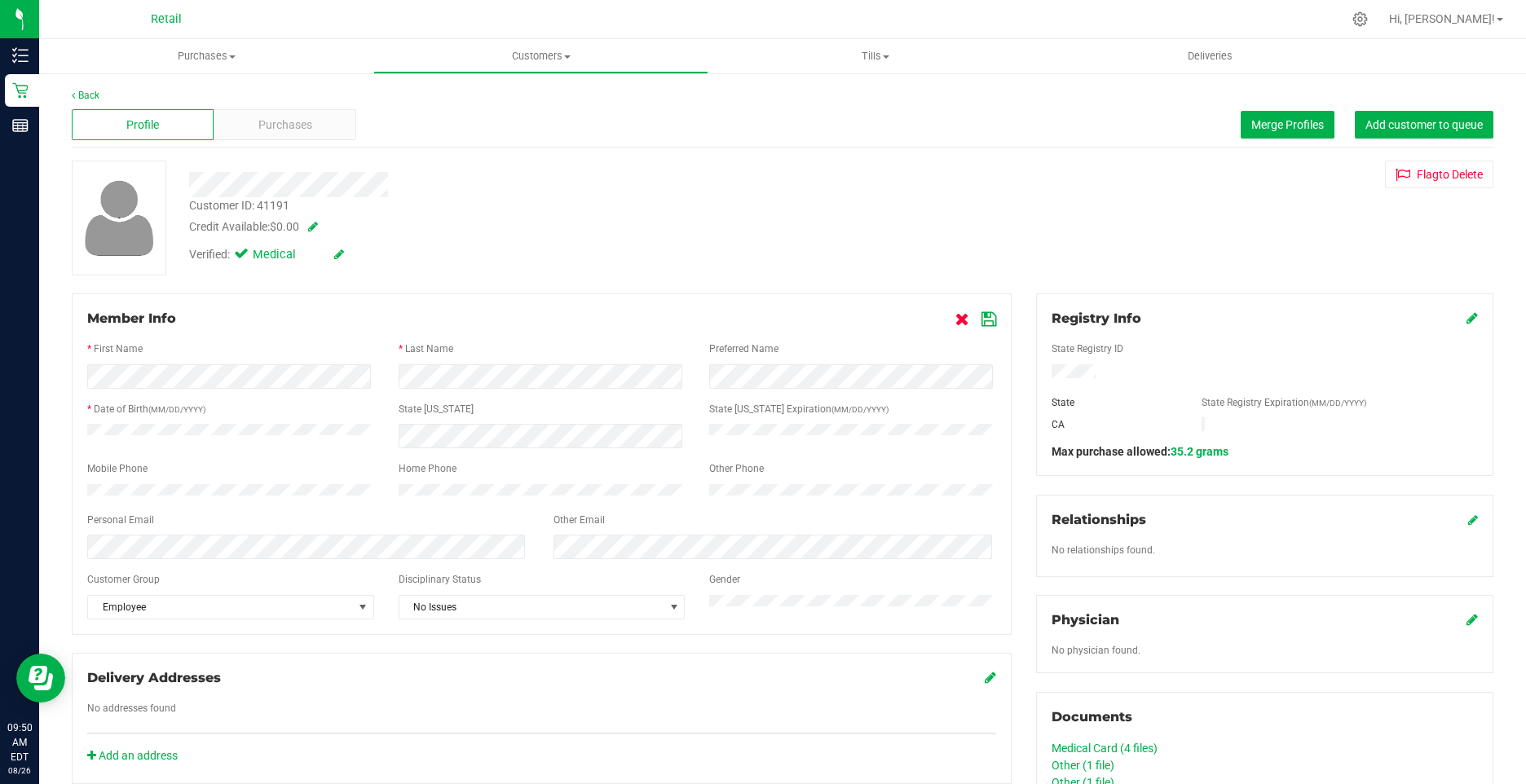
click at [961, 321] on link at bounding box center [963, 318] width 18 height 16
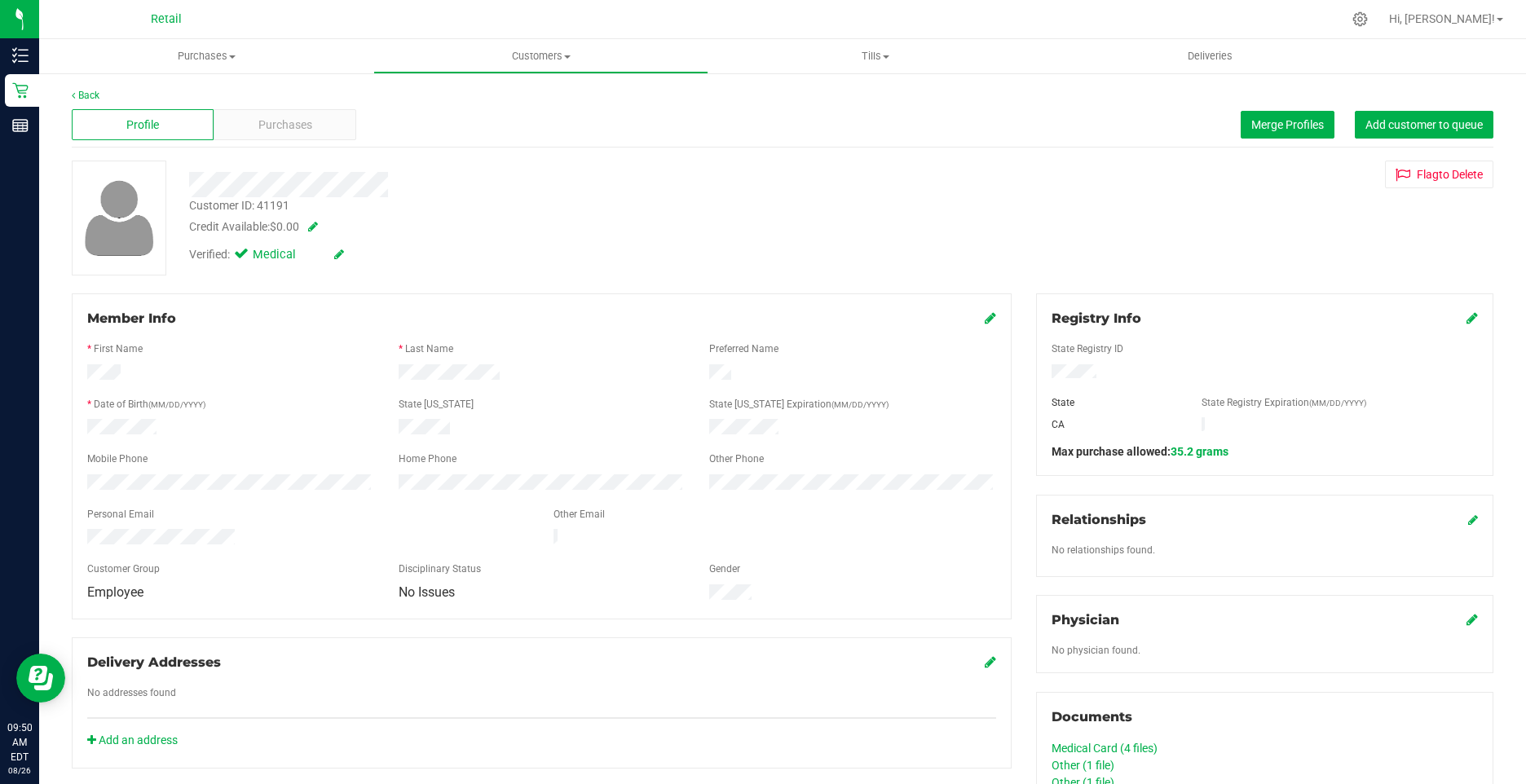
click at [984, 322] on icon at bounding box center [990, 317] width 11 height 13
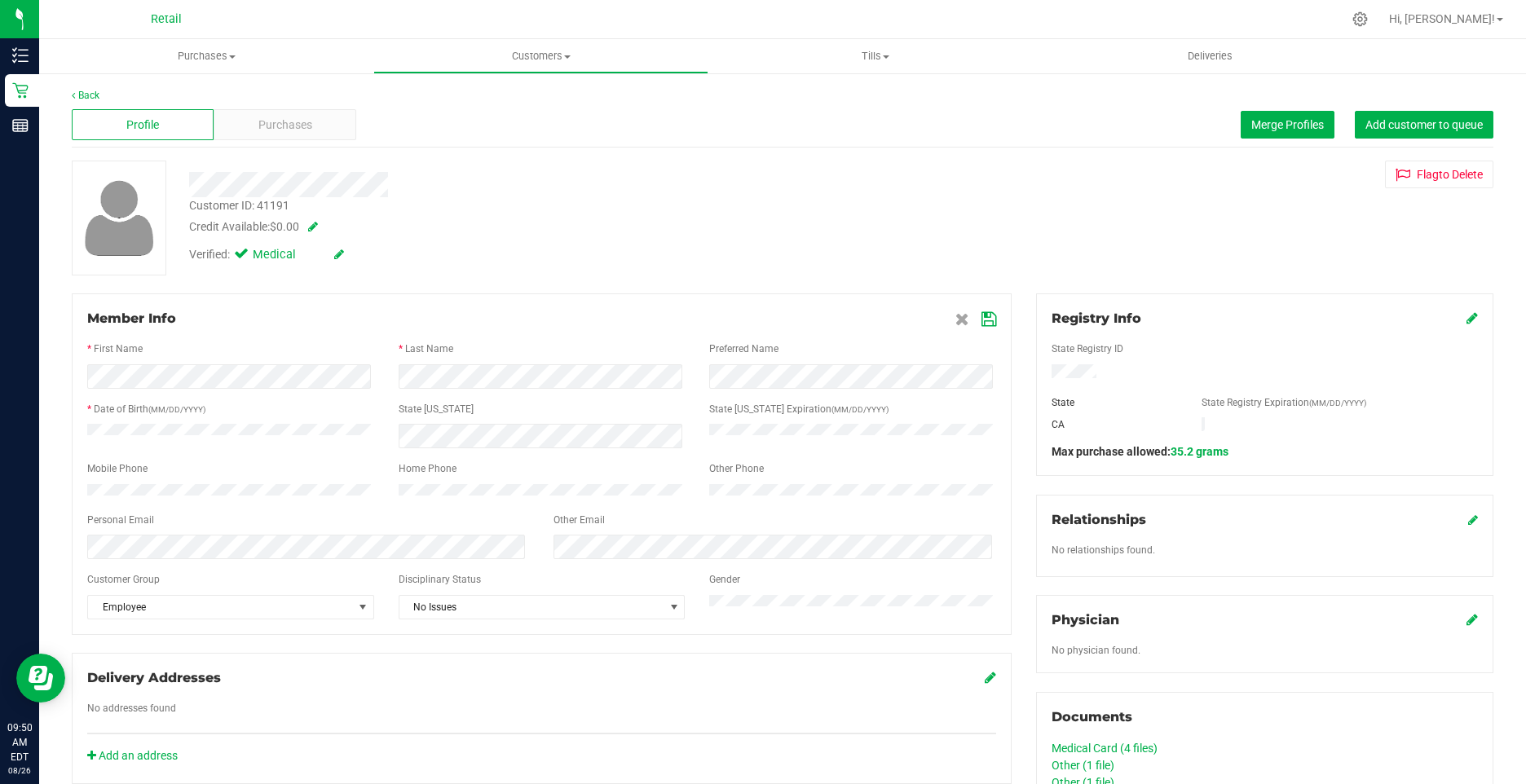
click at [982, 320] on icon at bounding box center [989, 319] width 15 height 13
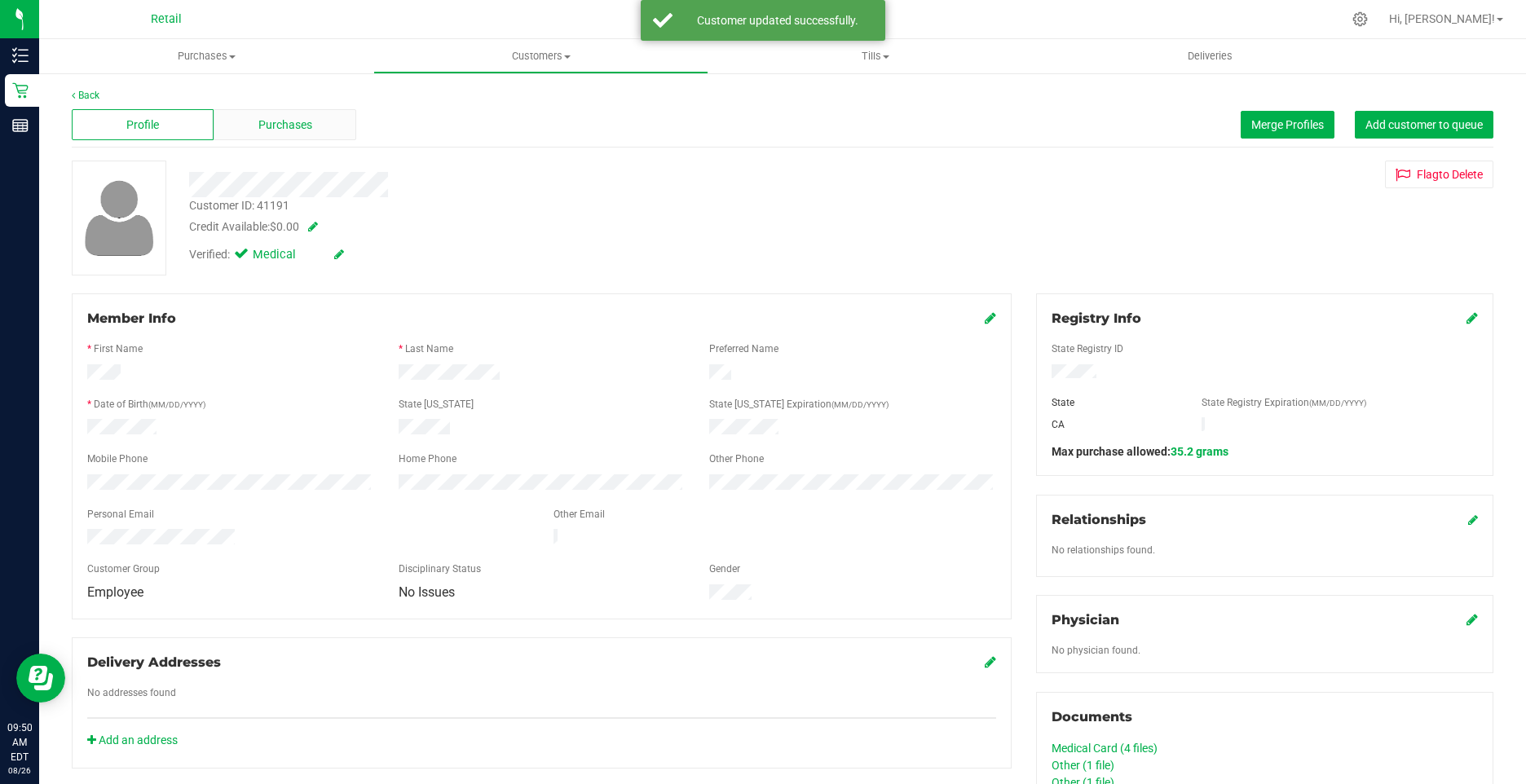
click at [325, 120] on div "Purchases" at bounding box center [284, 125] width 142 height 31
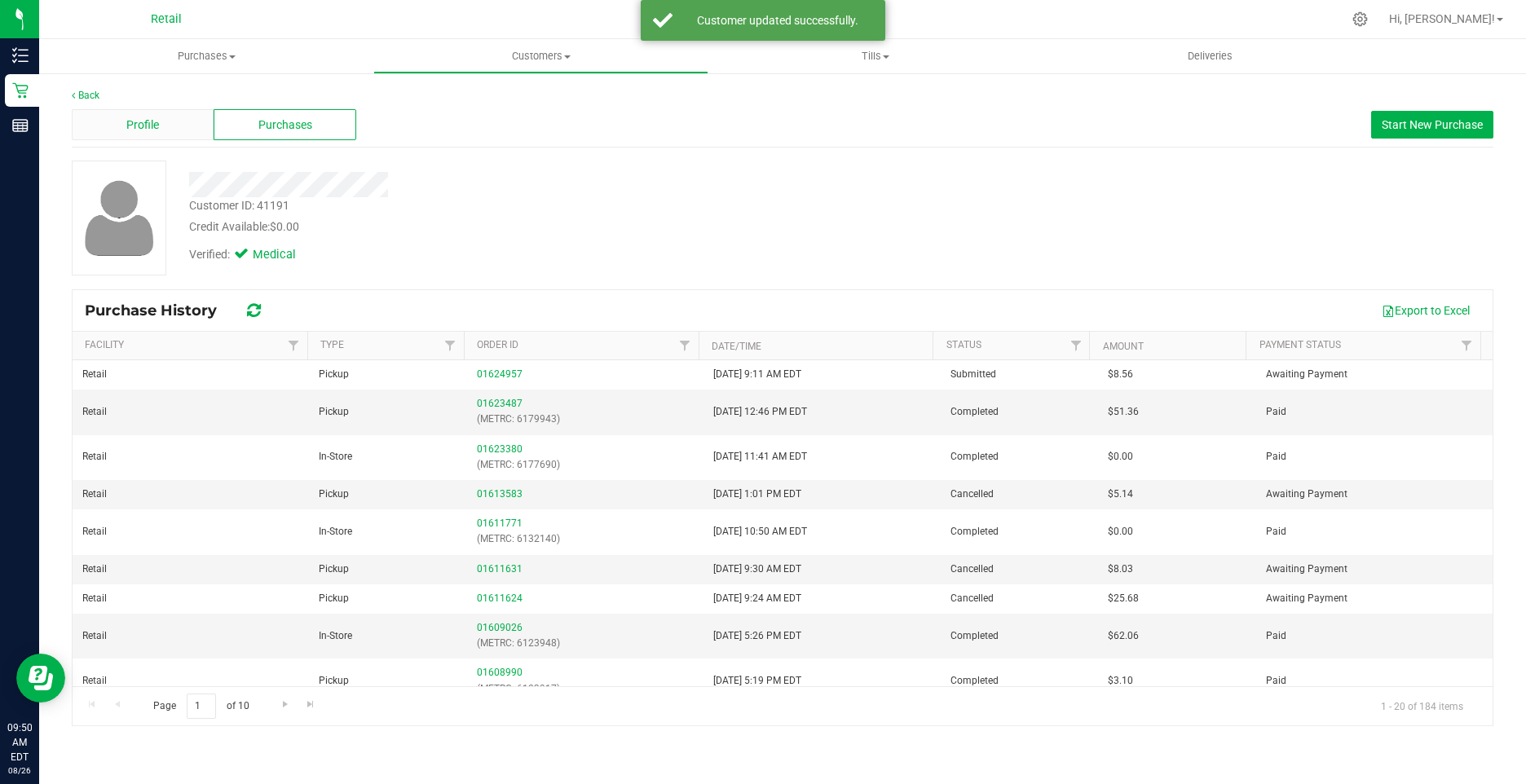
click at [137, 116] on span "Profile" at bounding box center [142, 125] width 32 height 18
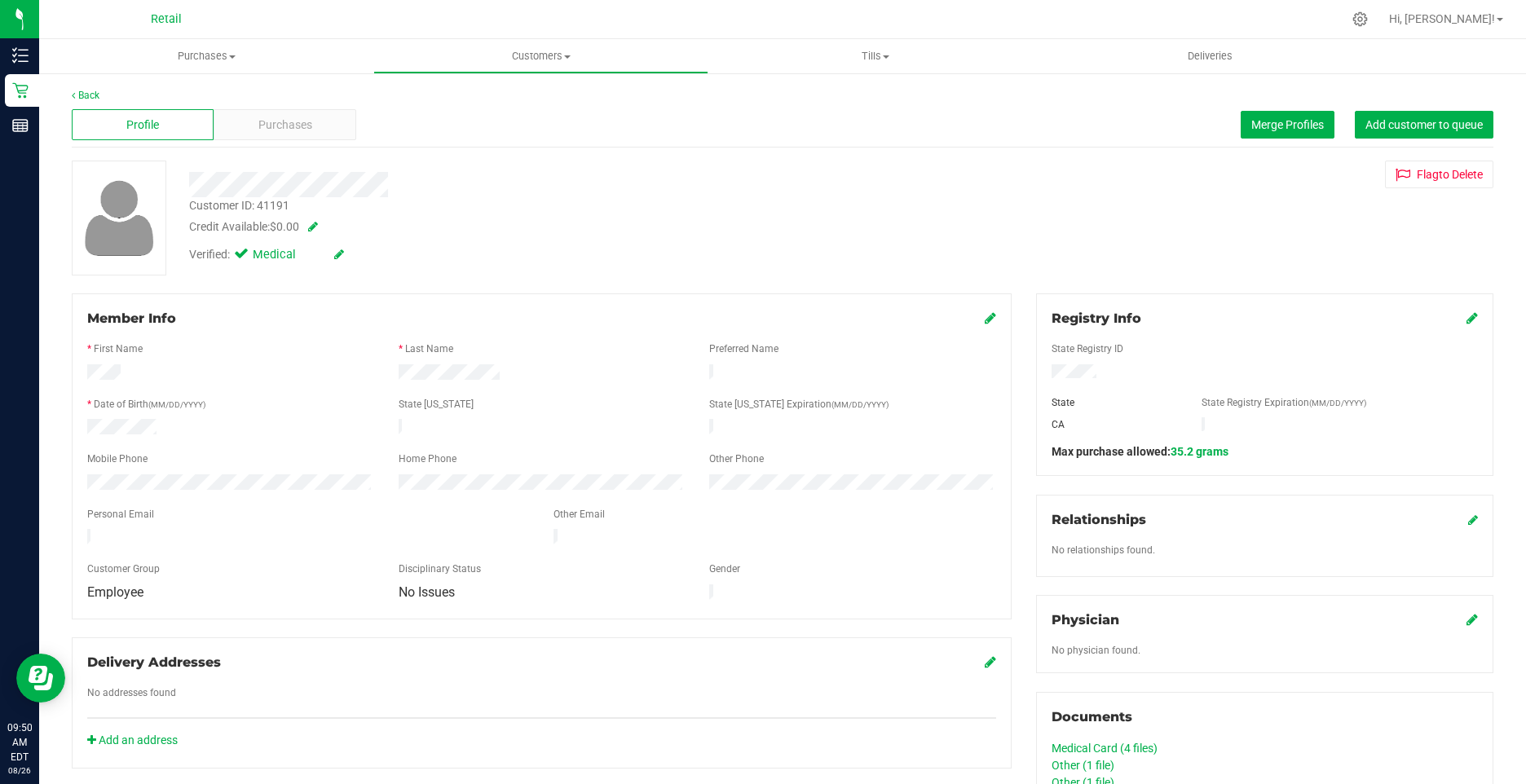
click at [984, 318] on icon at bounding box center [990, 317] width 11 height 13
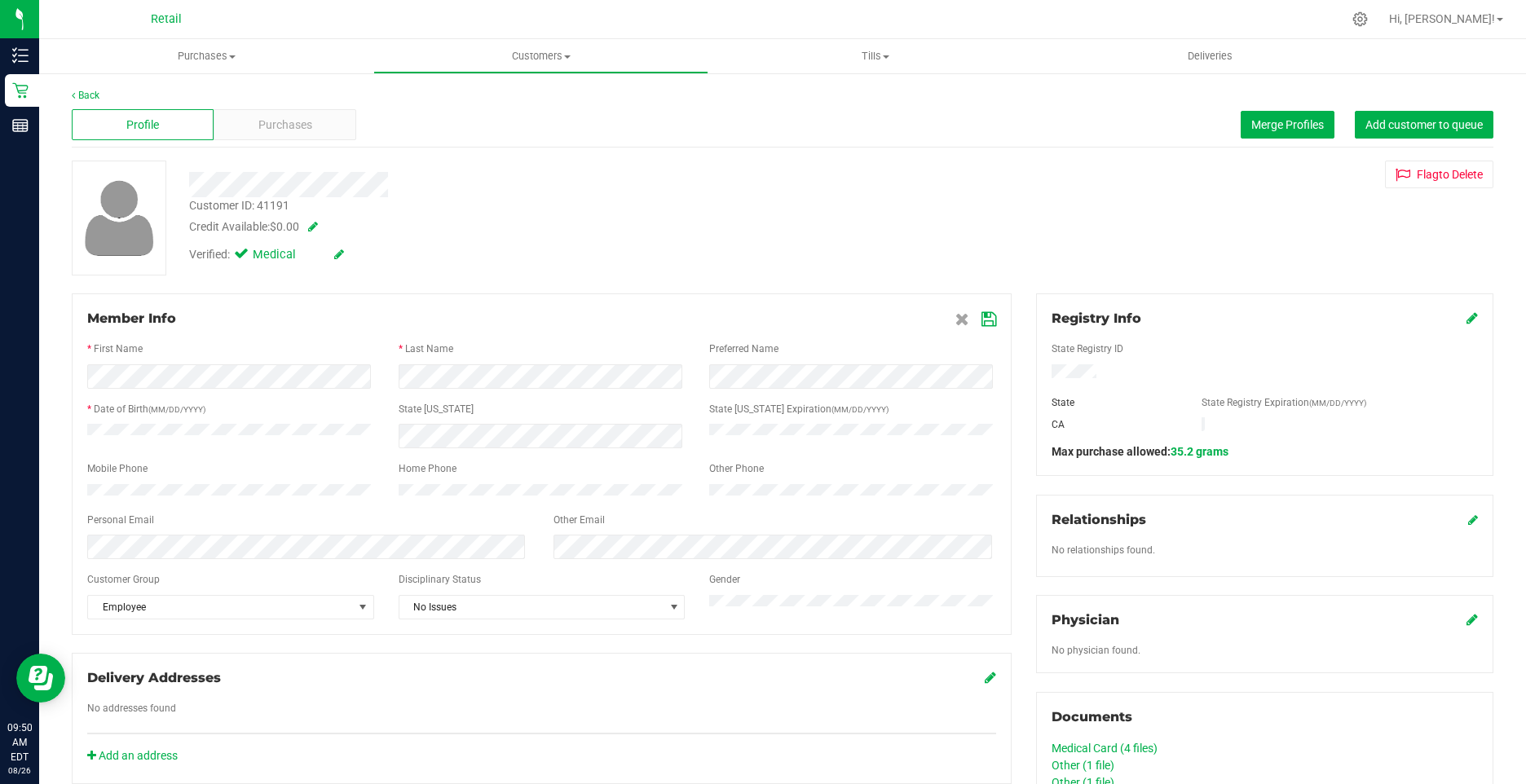
click at [982, 321] on icon at bounding box center [989, 319] width 15 height 13
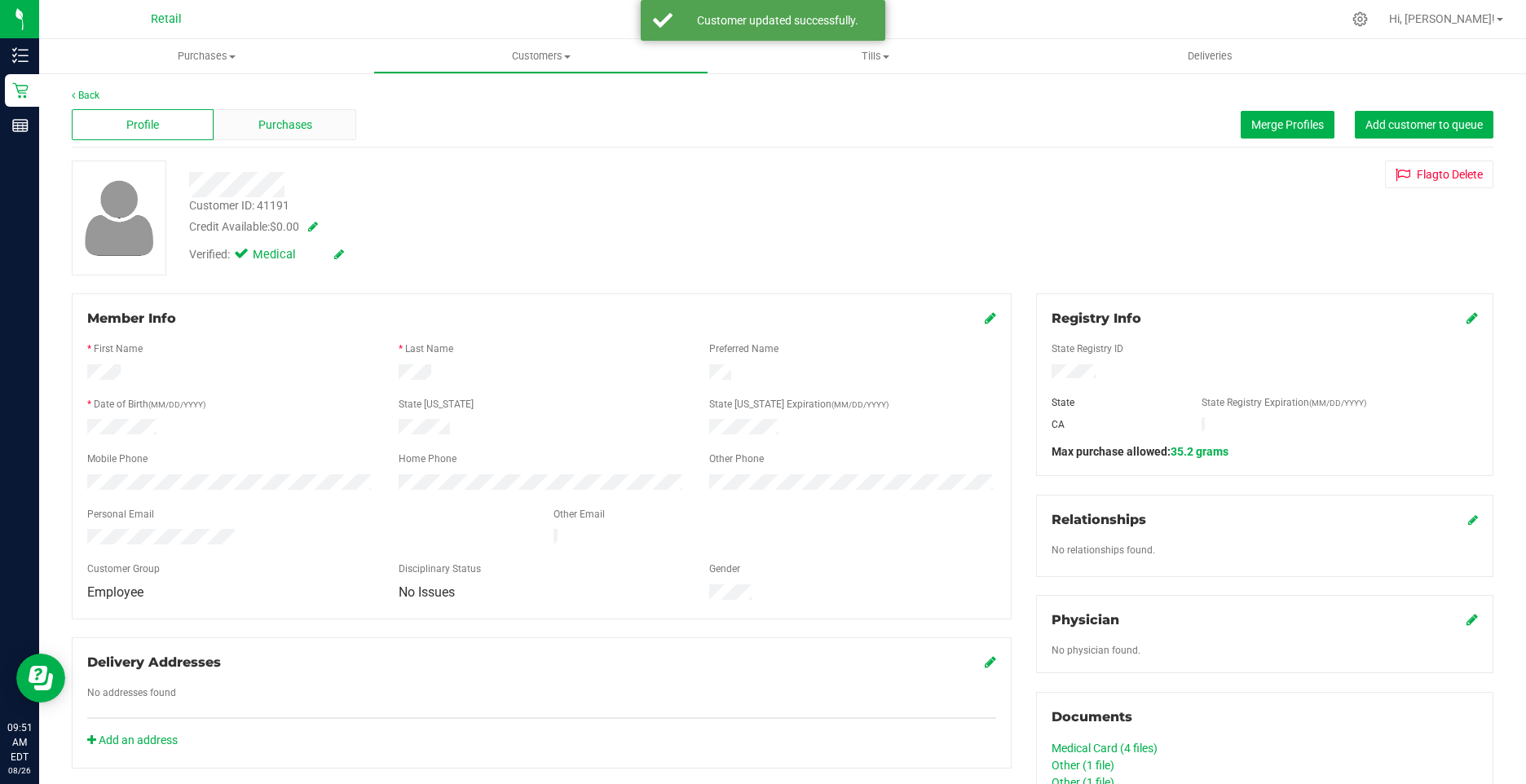
click at [262, 121] on span "Purchases" at bounding box center [285, 125] width 54 height 18
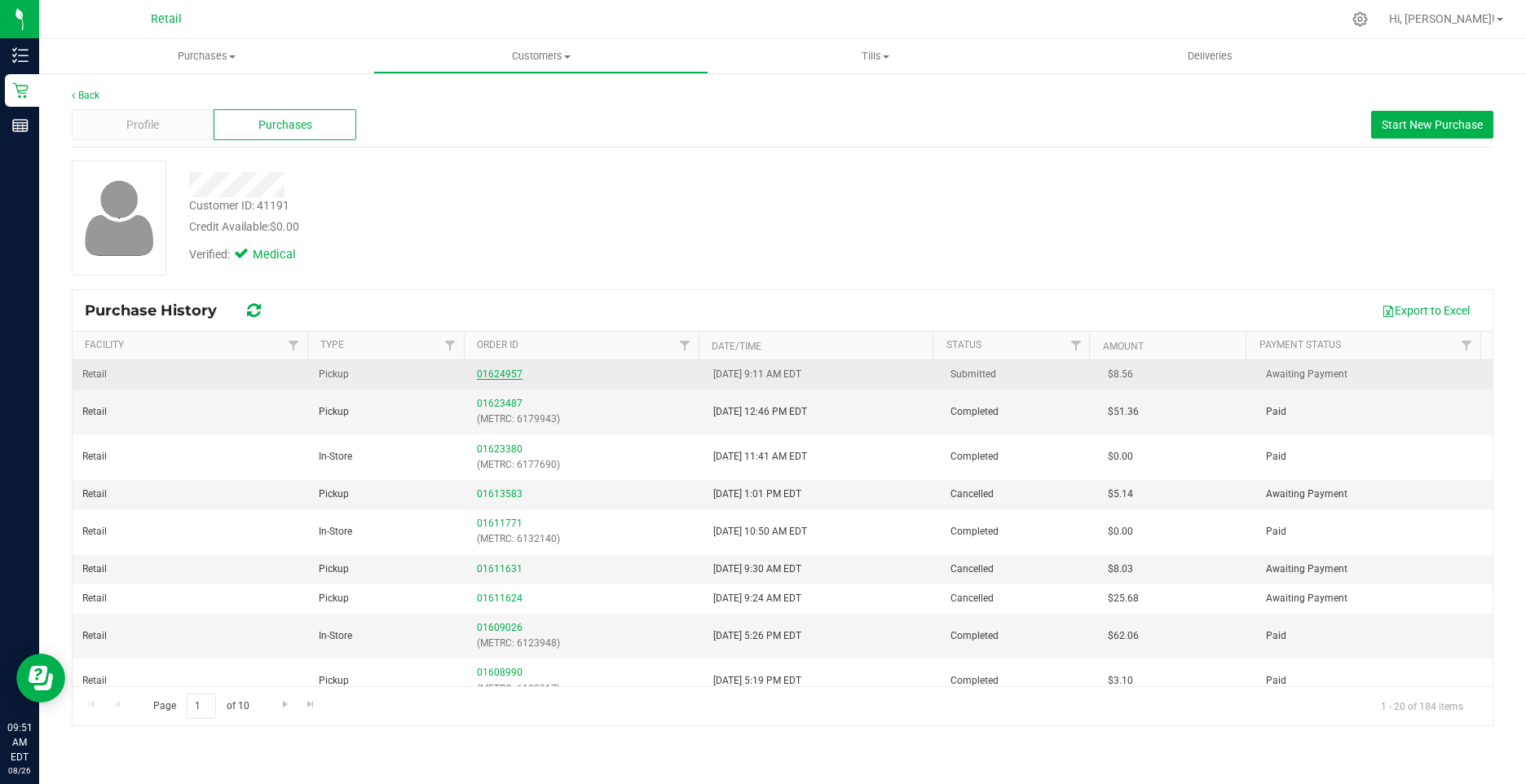
click at [495, 371] on link "01624957" at bounding box center [499, 374] width 45 height 11
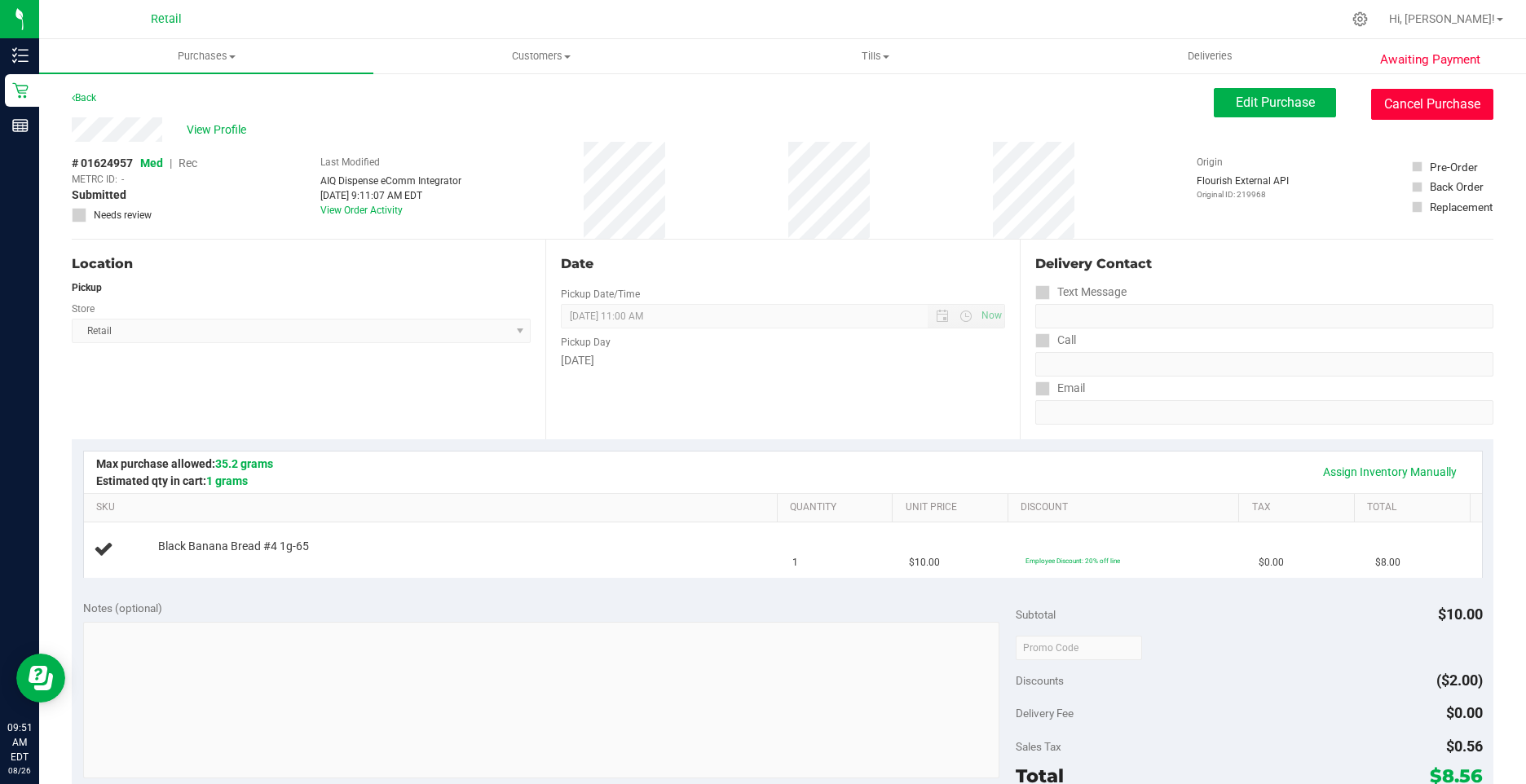
click at [1422, 90] on button "Cancel Purchase" at bounding box center [1432, 104] width 122 height 31
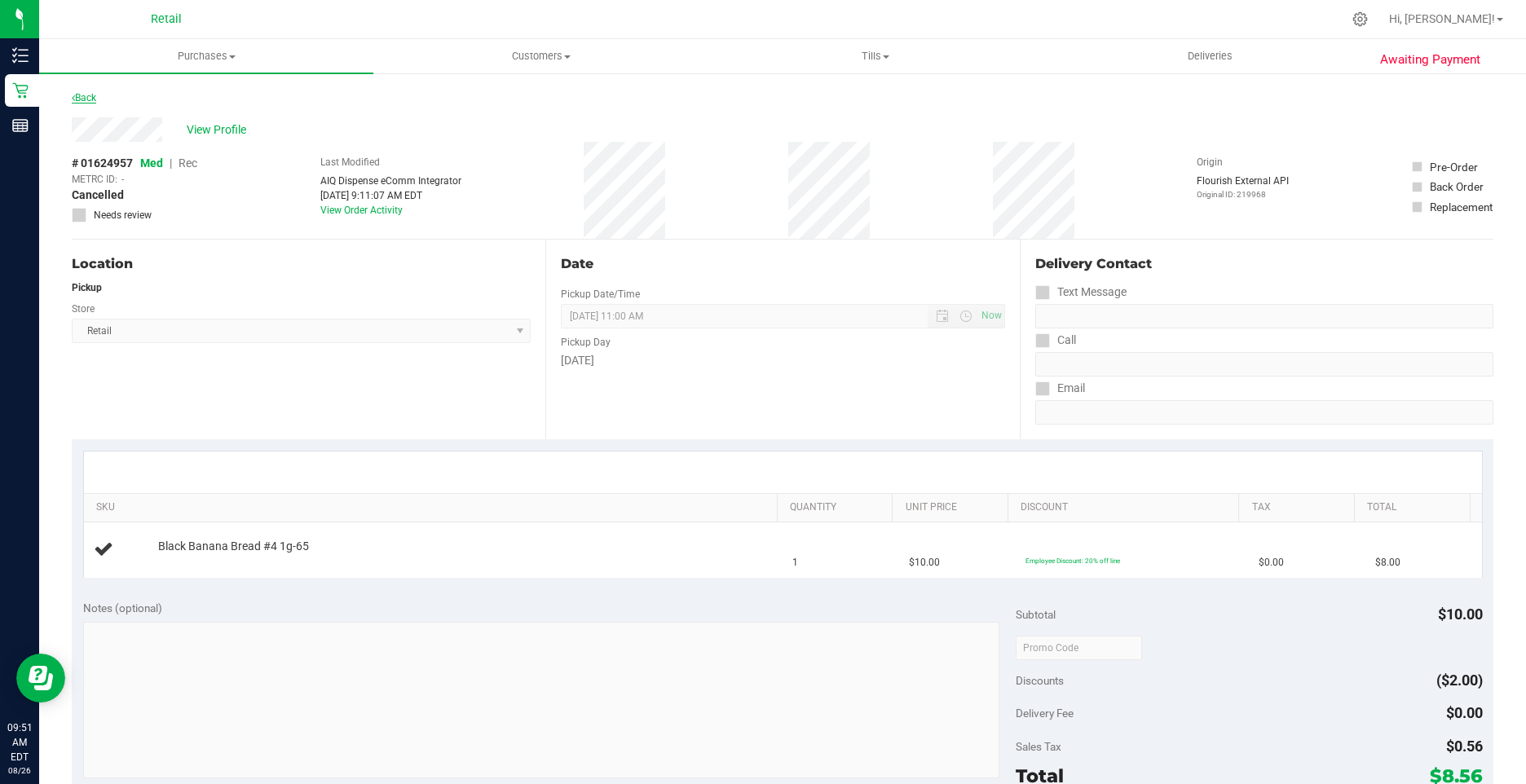
click at [79, 94] on link "Back" at bounding box center [84, 98] width 24 height 11
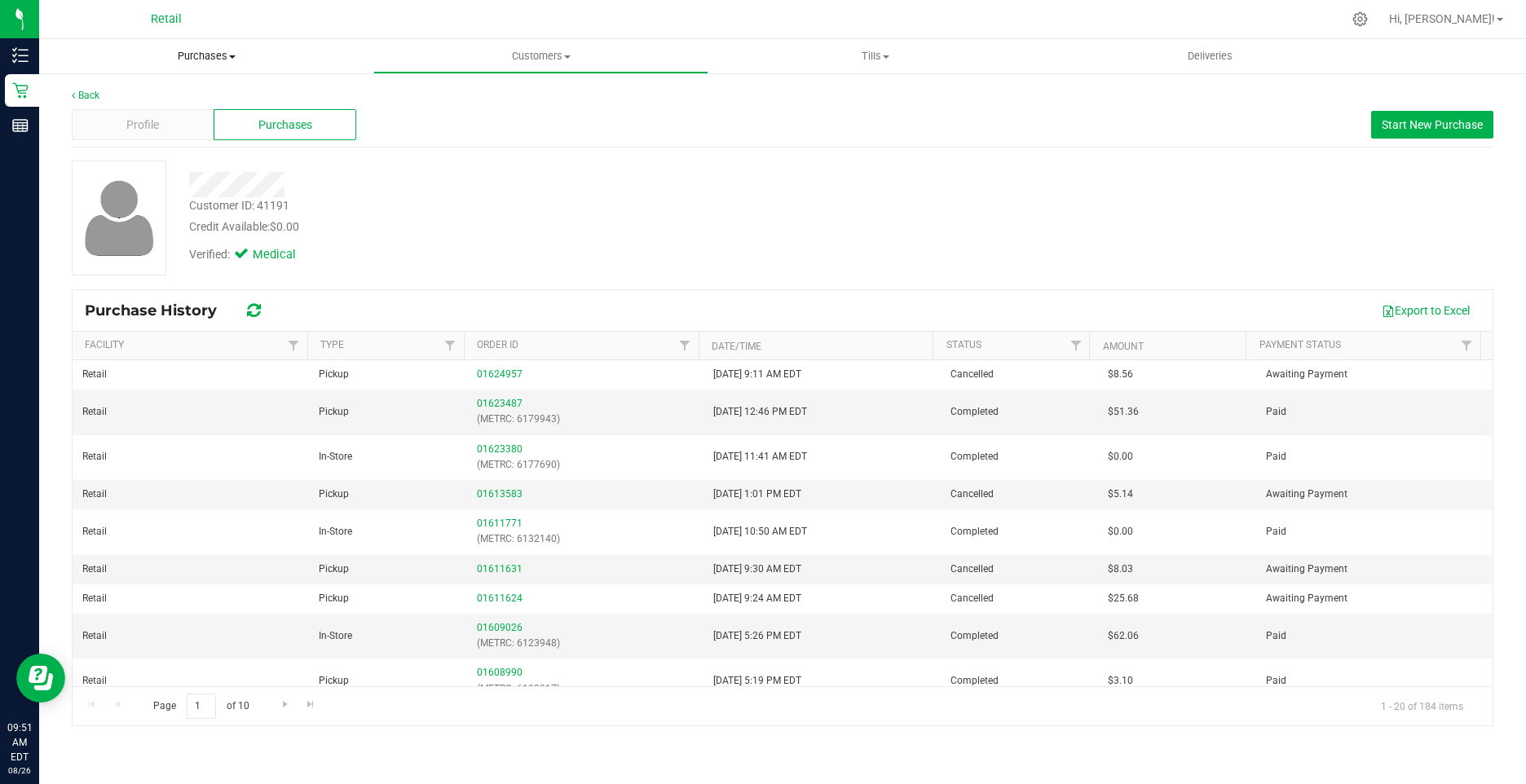
click at [168, 63] on span "Purchases" at bounding box center [206, 56] width 334 height 15
click at [146, 114] on li "Fulfillment" at bounding box center [206, 117] width 334 height 19
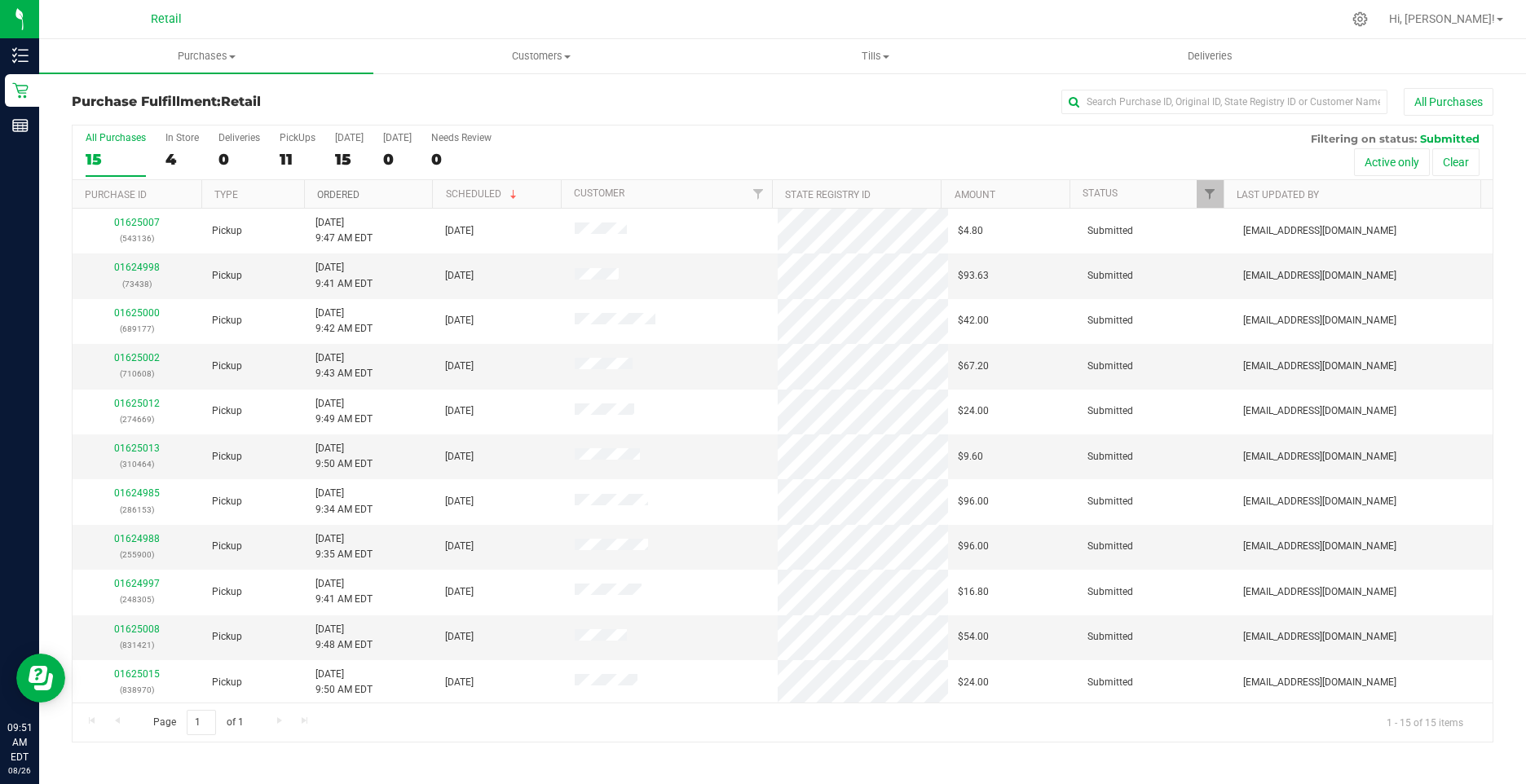
click at [338, 190] on link "Ordered" at bounding box center [339, 195] width 42 height 11
click at [173, 160] on div "4" at bounding box center [182, 160] width 33 height 18
click at [0, 0] on input "In Store 4" at bounding box center [0, 0] width 0 height 0
